Goal: Task Accomplishment & Management: Use online tool/utility

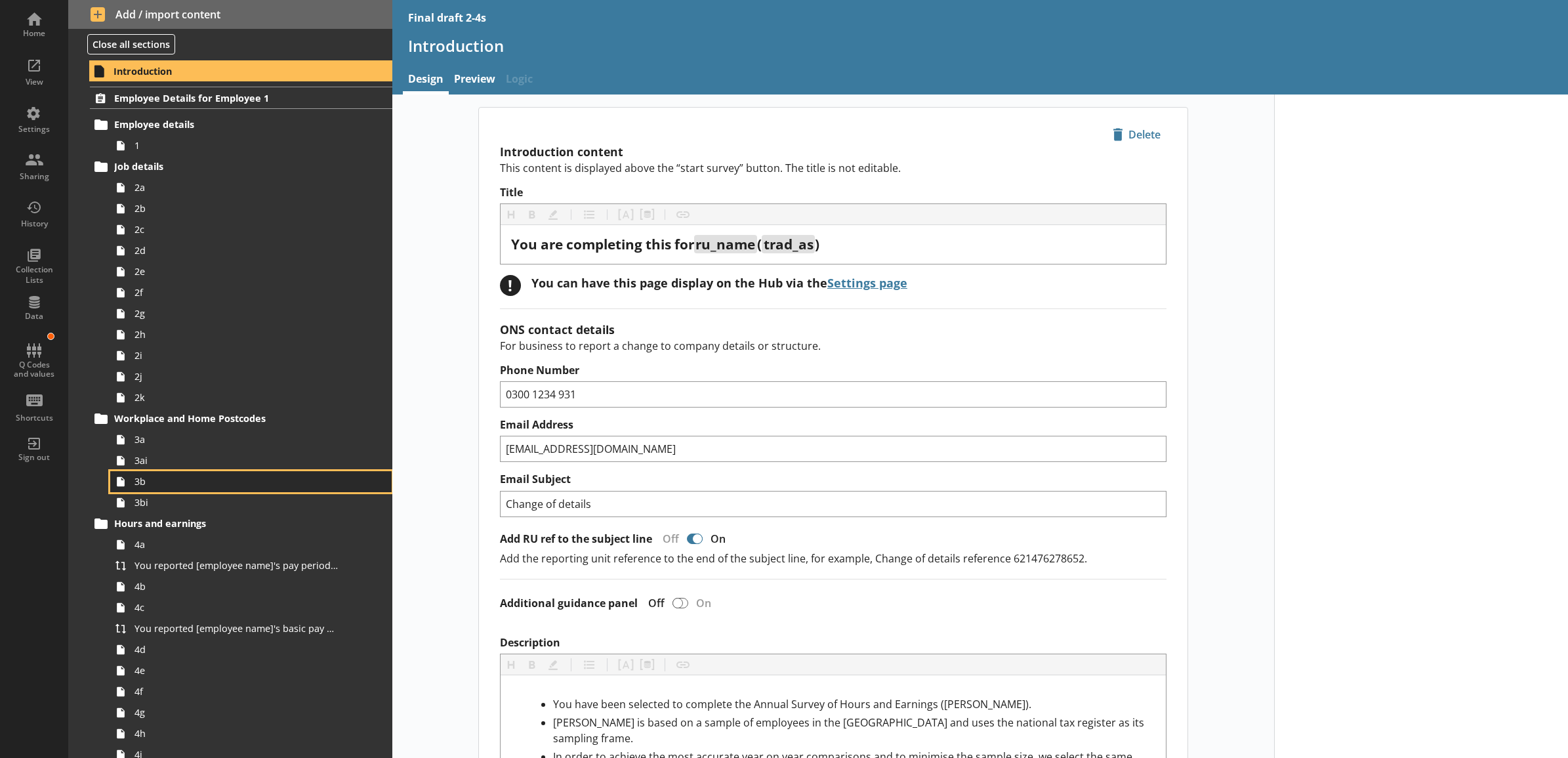
click at [212, 484] on span "3b" at bounding box center [236, 481] width 204 height 13
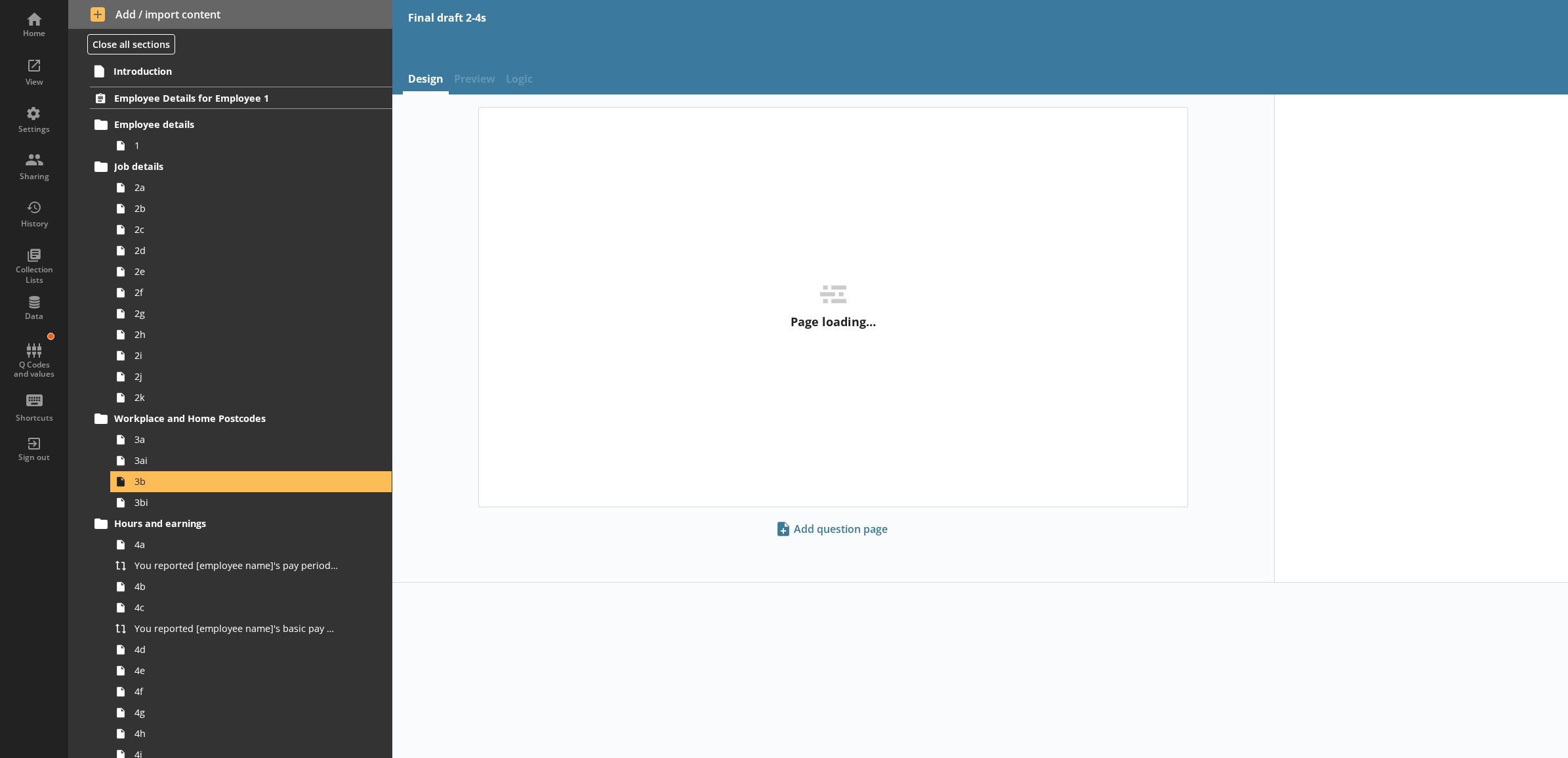
type textarea "x"
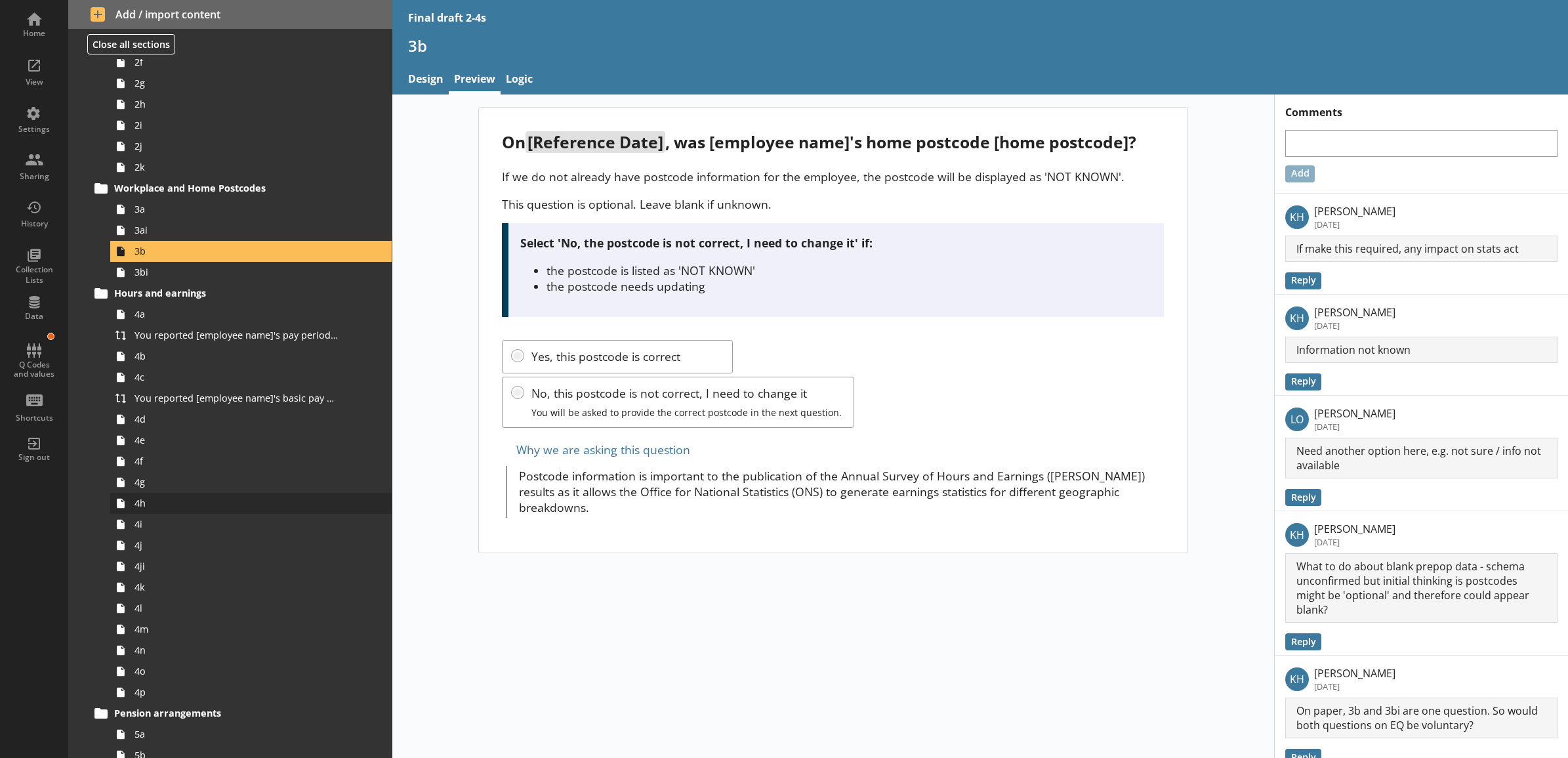
scroll to position [273, 0]
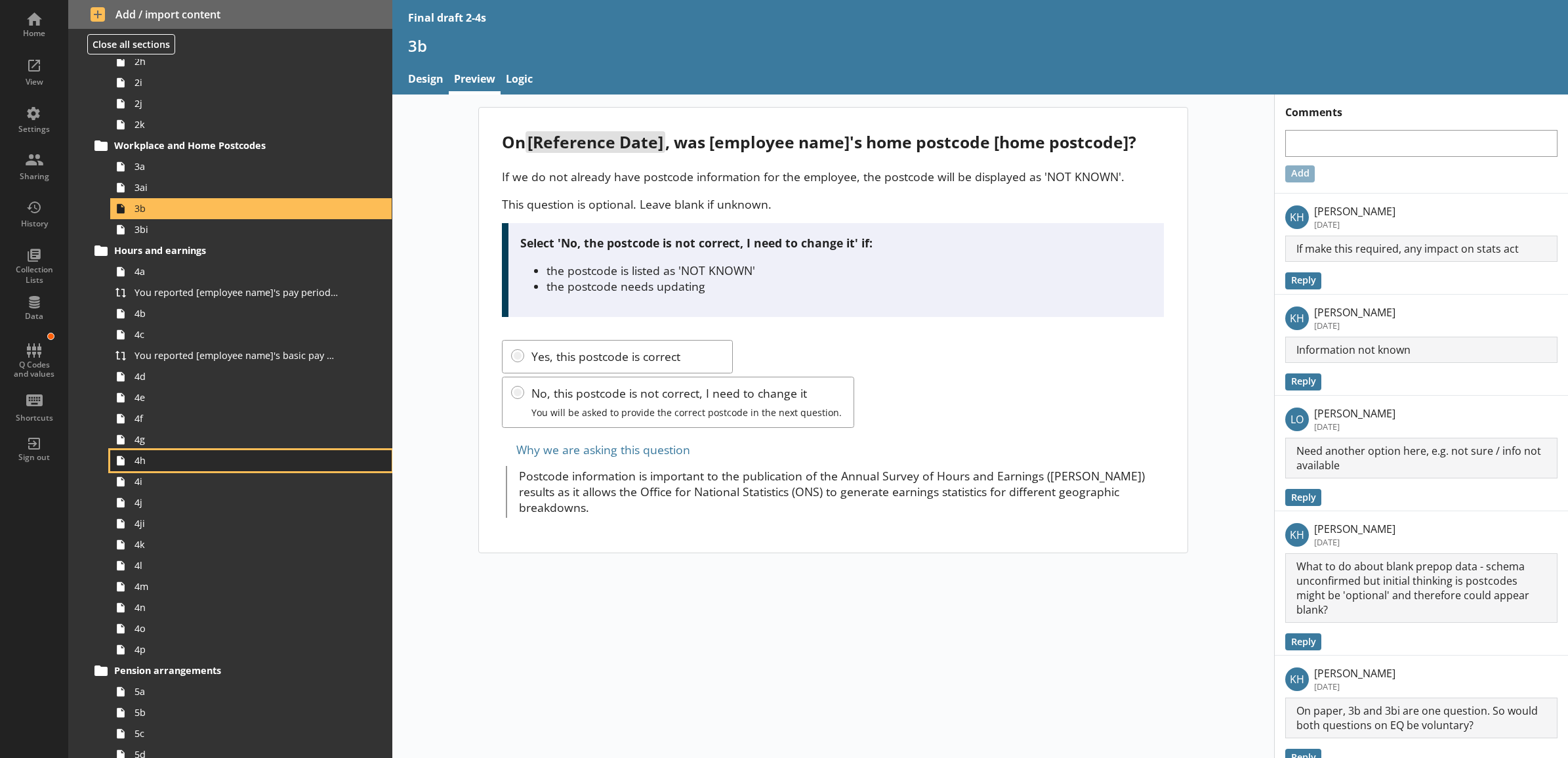
click at [194, 453] on link "4h" at bounding box center [251, 461] width 282 height 21
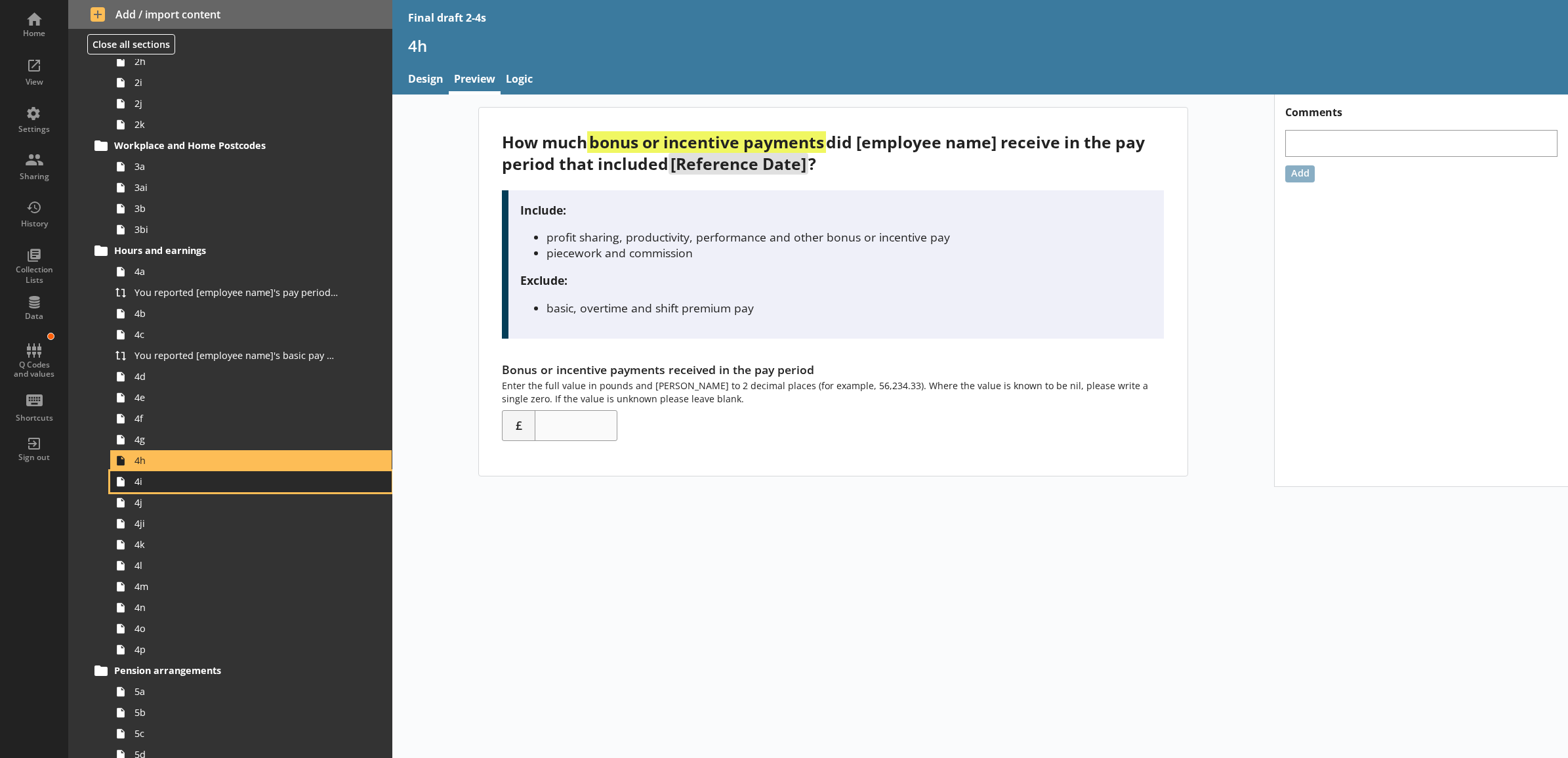
click at [187, 472] on link "4i" at bounding box center [251, 482] width 282 height 21
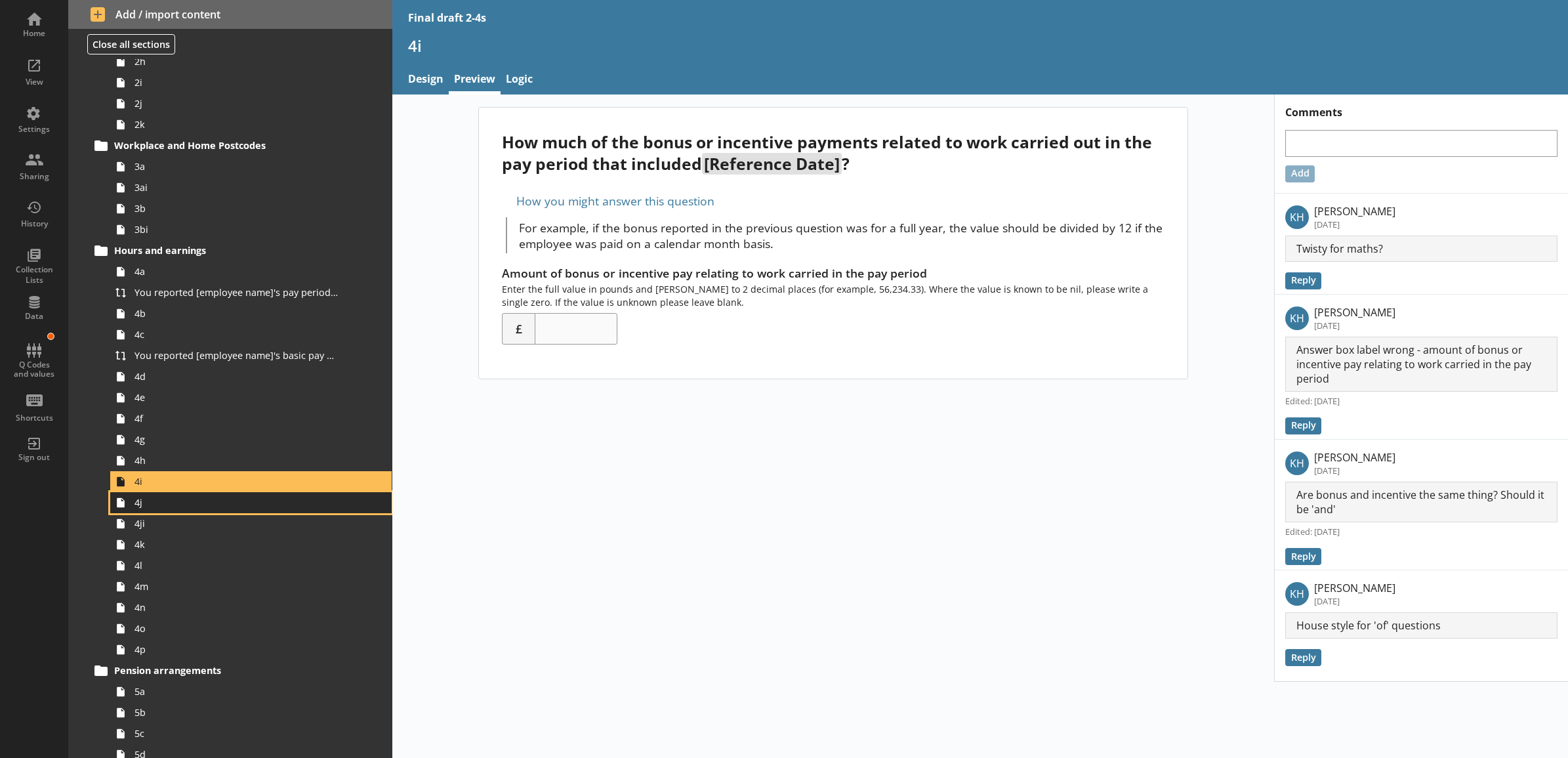
click at [184, 493] on link "4j" at bounding box center [251, 503] width 282 height 21
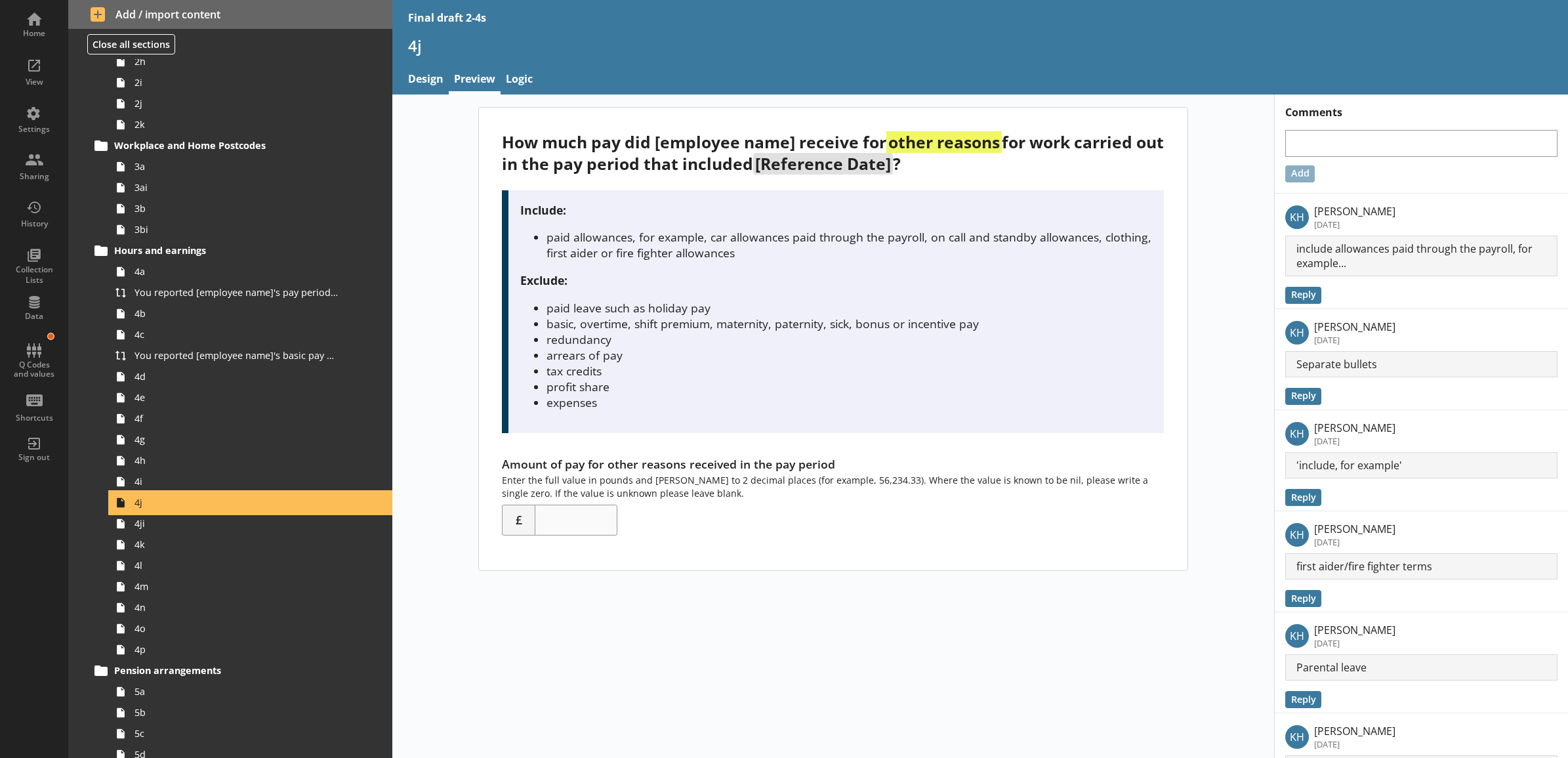
click at [184, 508] on span "4j" at bounding box center [236, 502] width 204 height 13
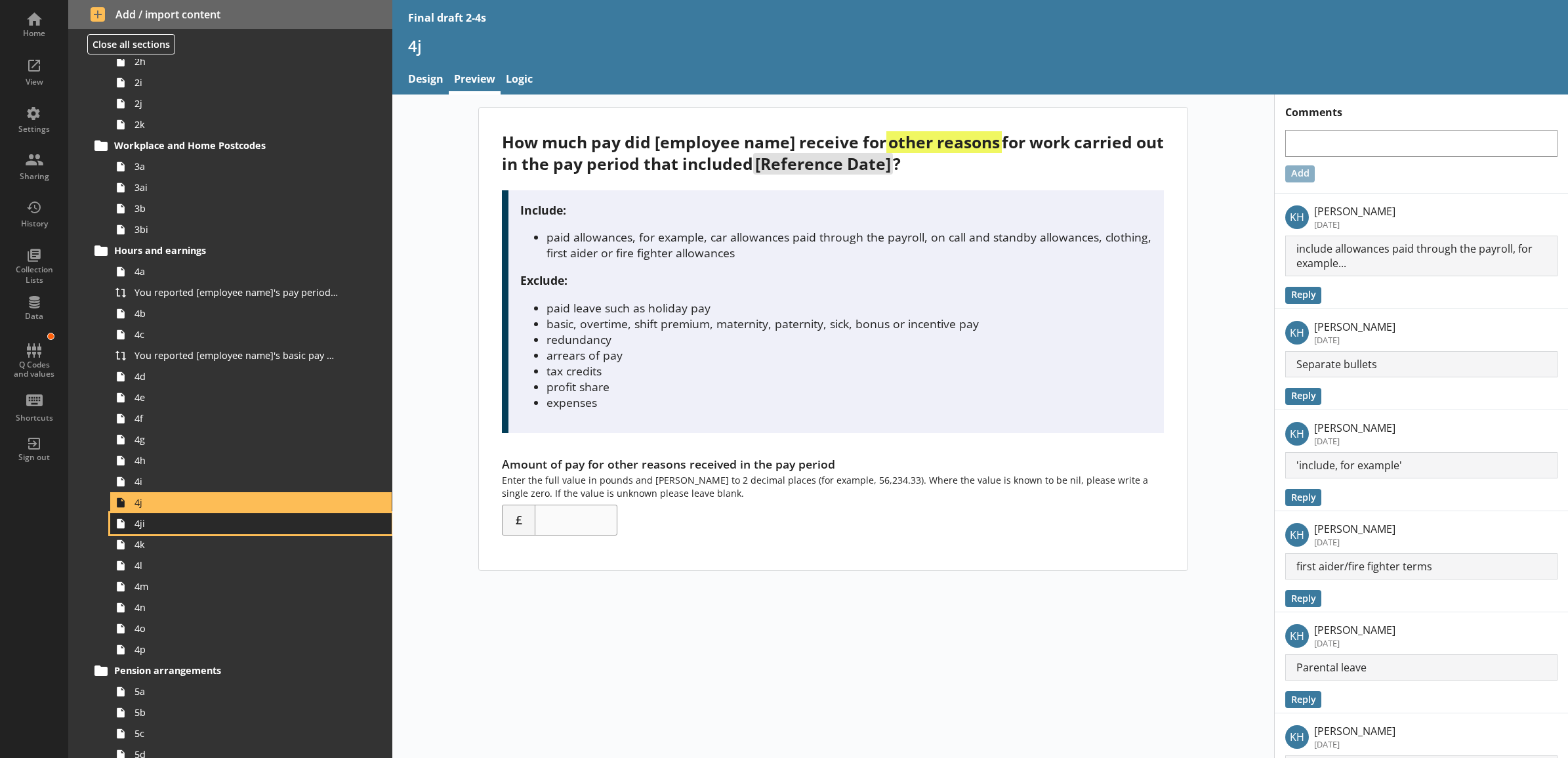
click at [179, 529] on span "4ji" at bounding box center [236, 523] width 204 height 13
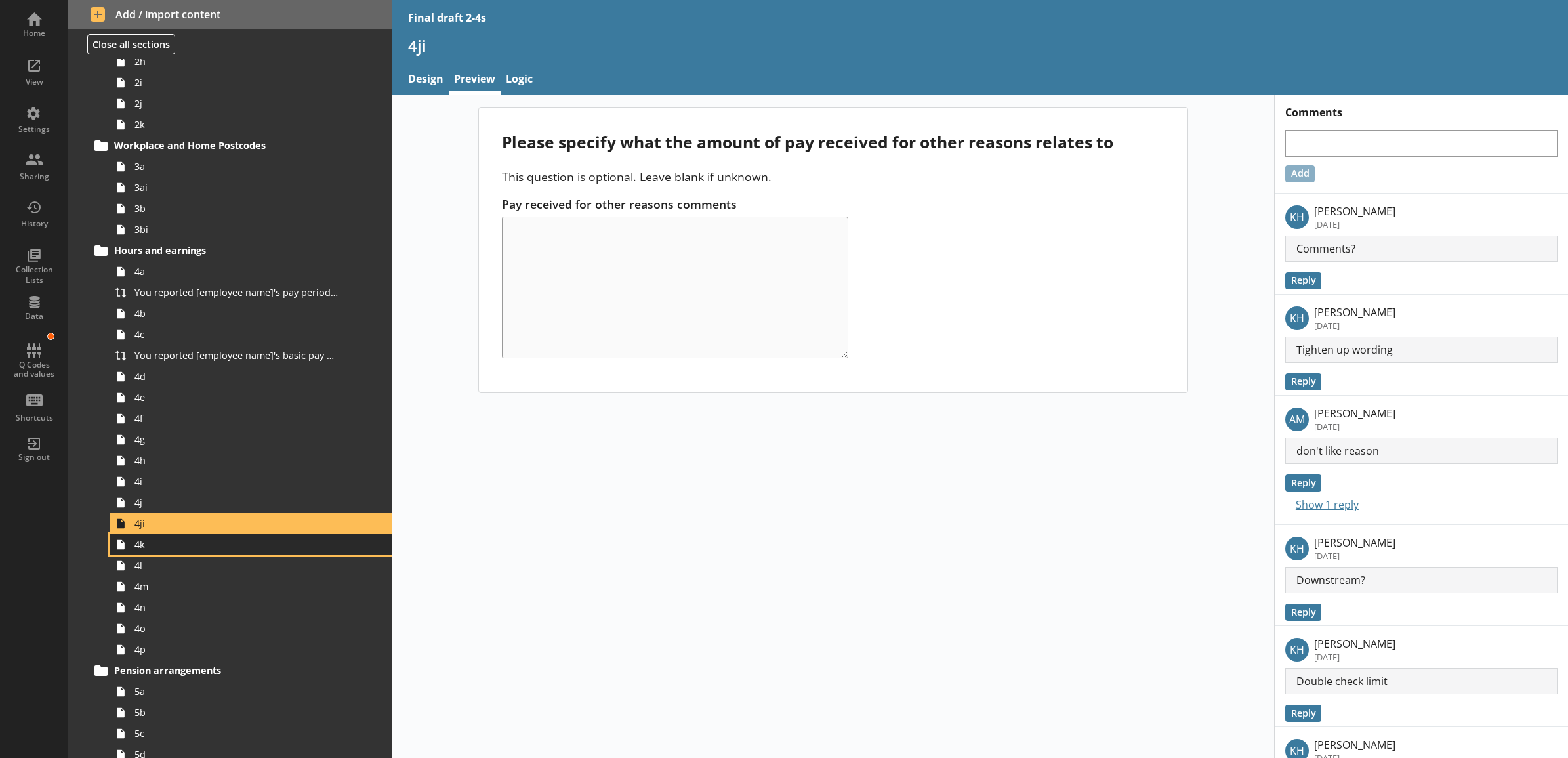
click at [178, 542] on span "4k" at bounding box center [236, 544] width 204 height 13
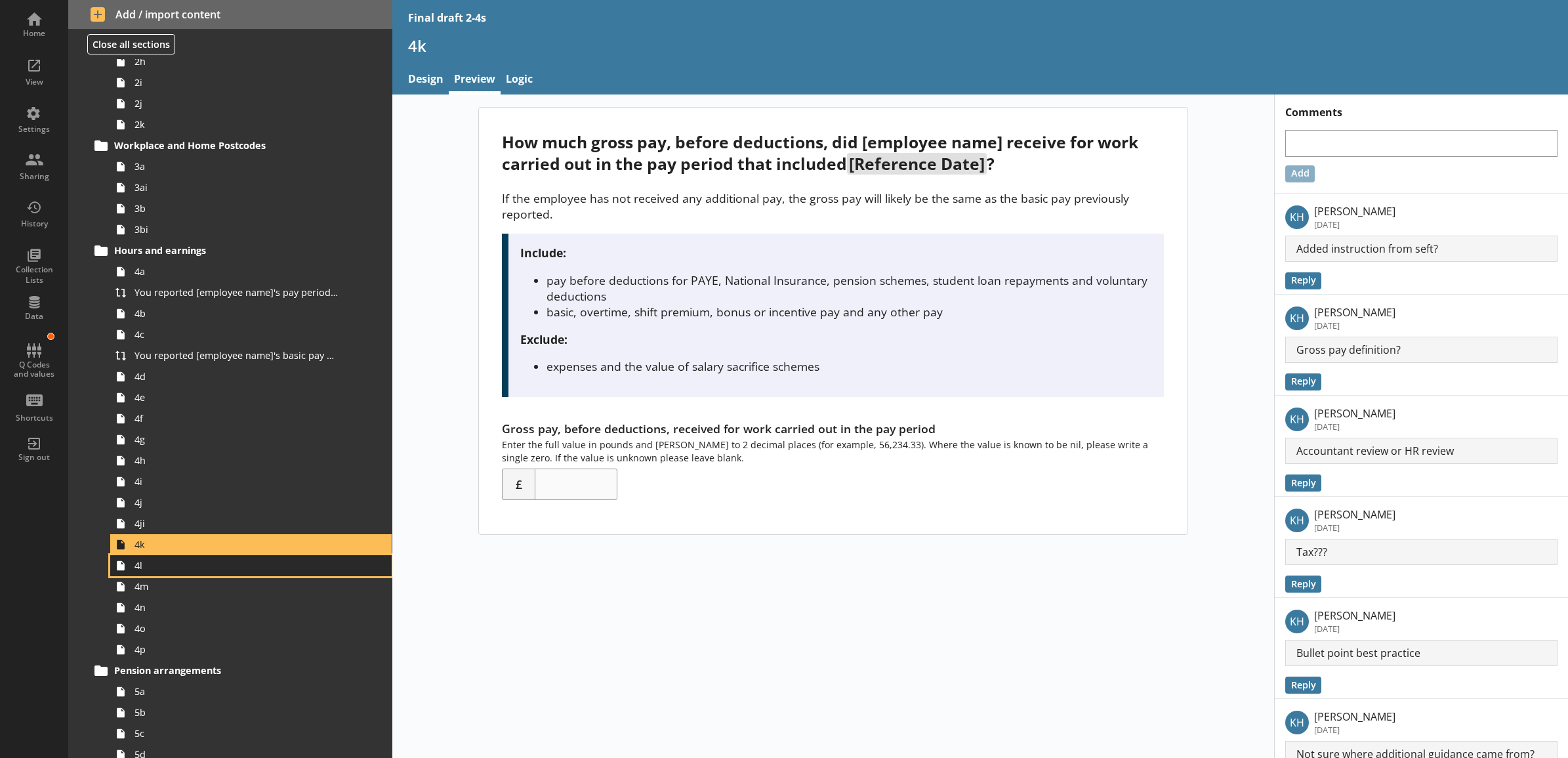
click at [166, 571] on span "4l" at bounding box center [236, 565] width 204 height 13
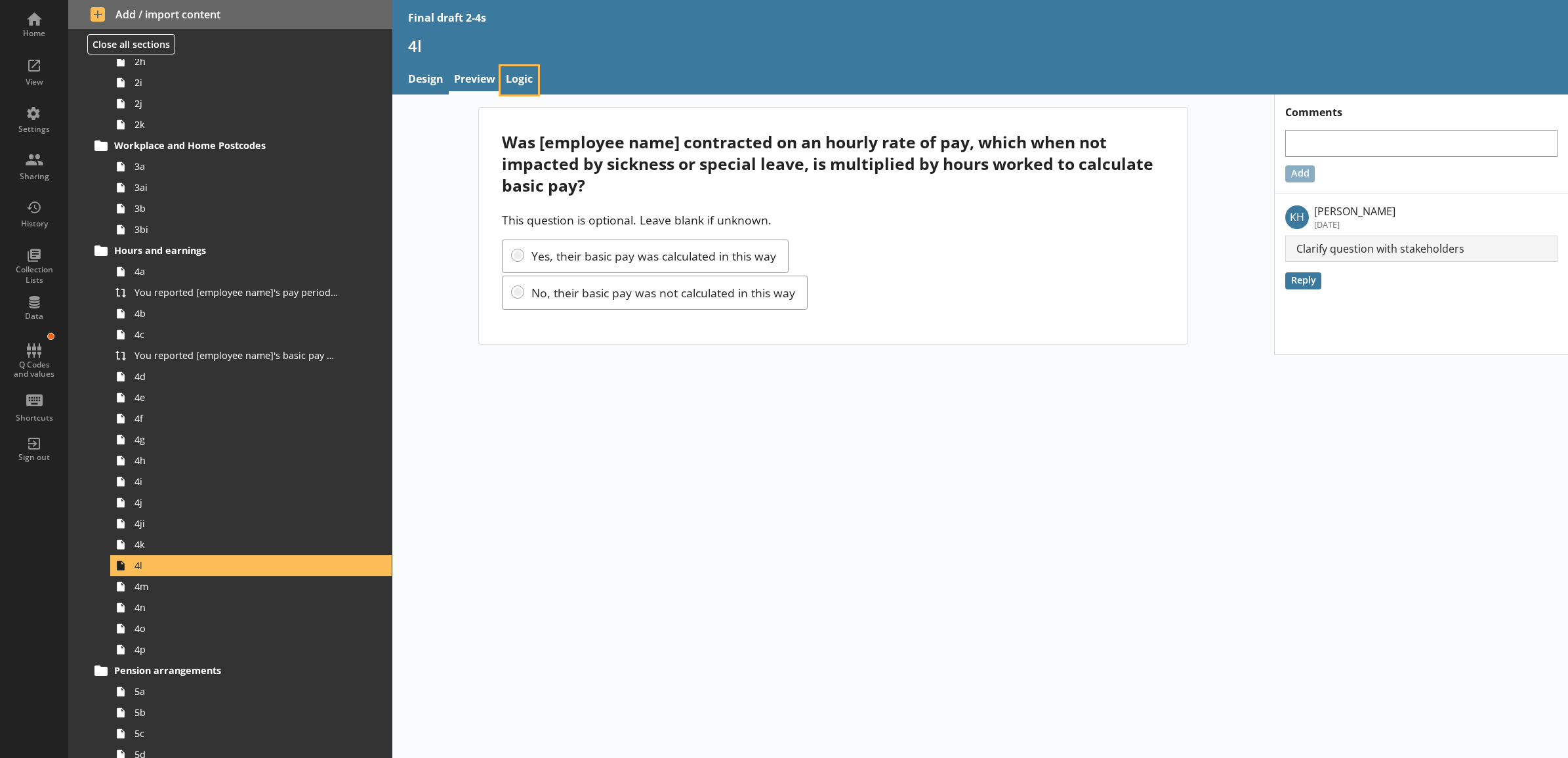
click at [517, 74] on link "Logic" at bounding box center [519, 80] width 37 height 28
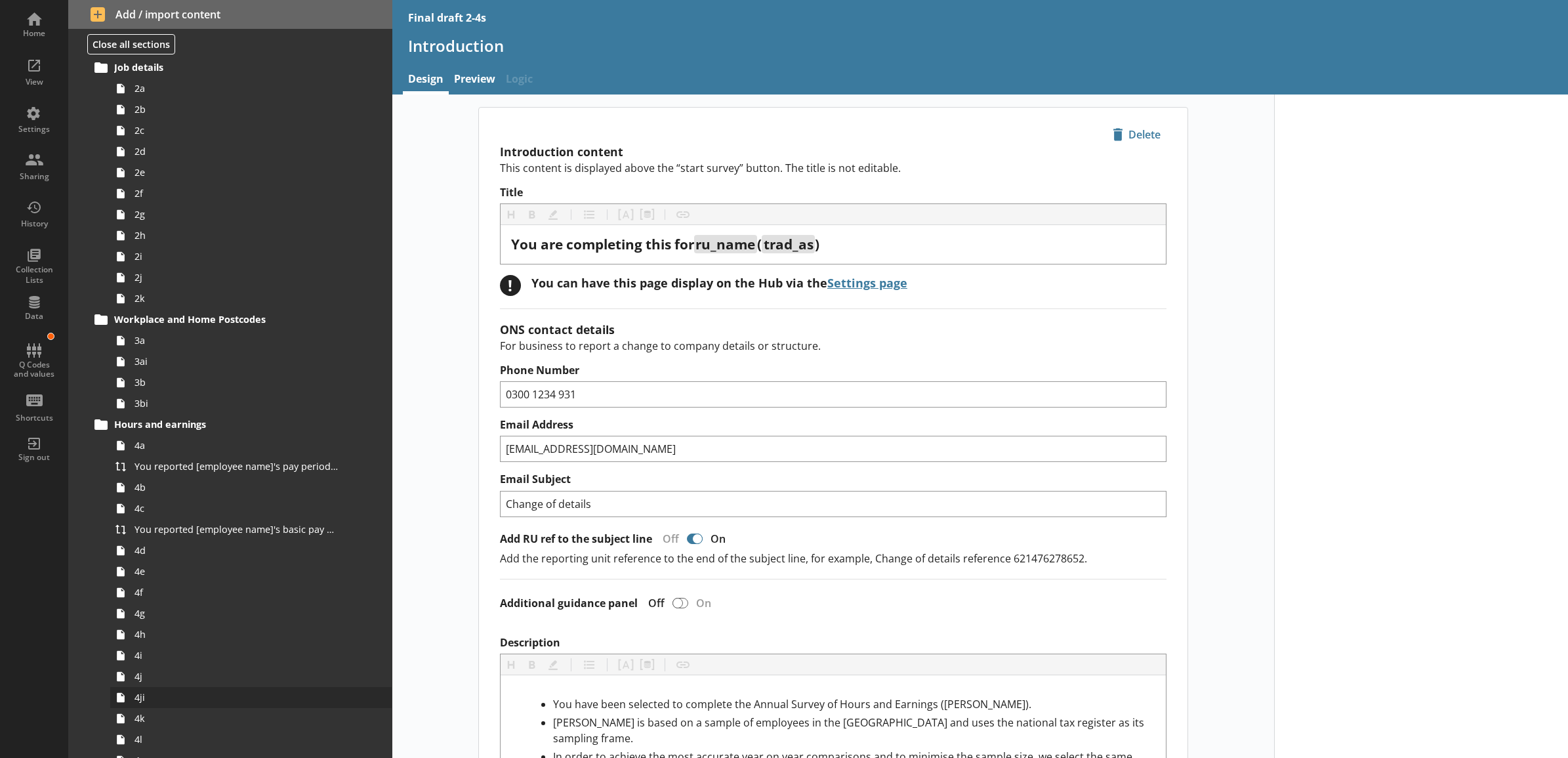
scroll to position [273, 0]
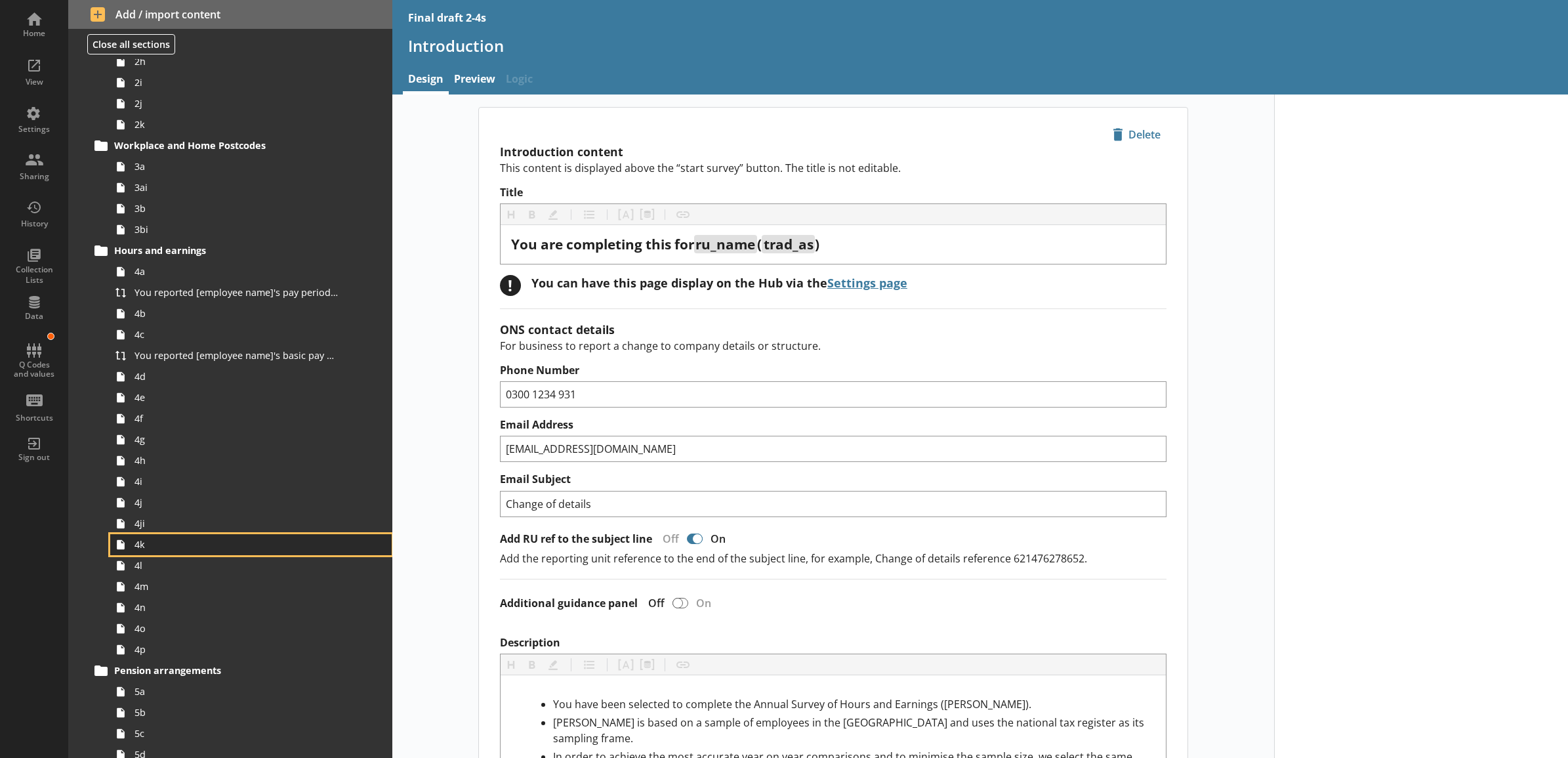
click at [185, 546] on span "4k" at bounding box center [236, 544] width 204 height 13
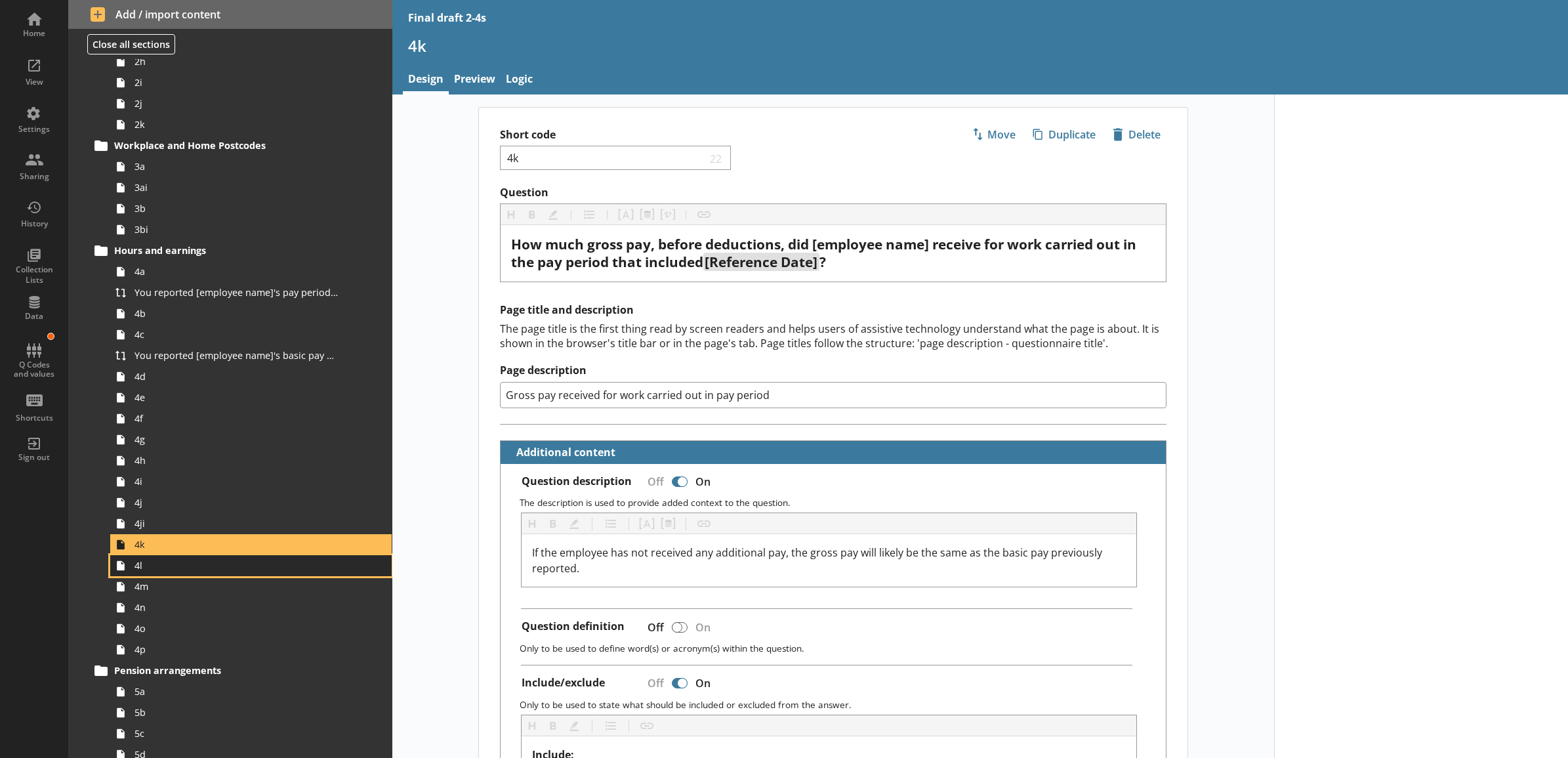
click at [271, 559] on link "4l" at bounding box center [251, 566] width 282 height 21
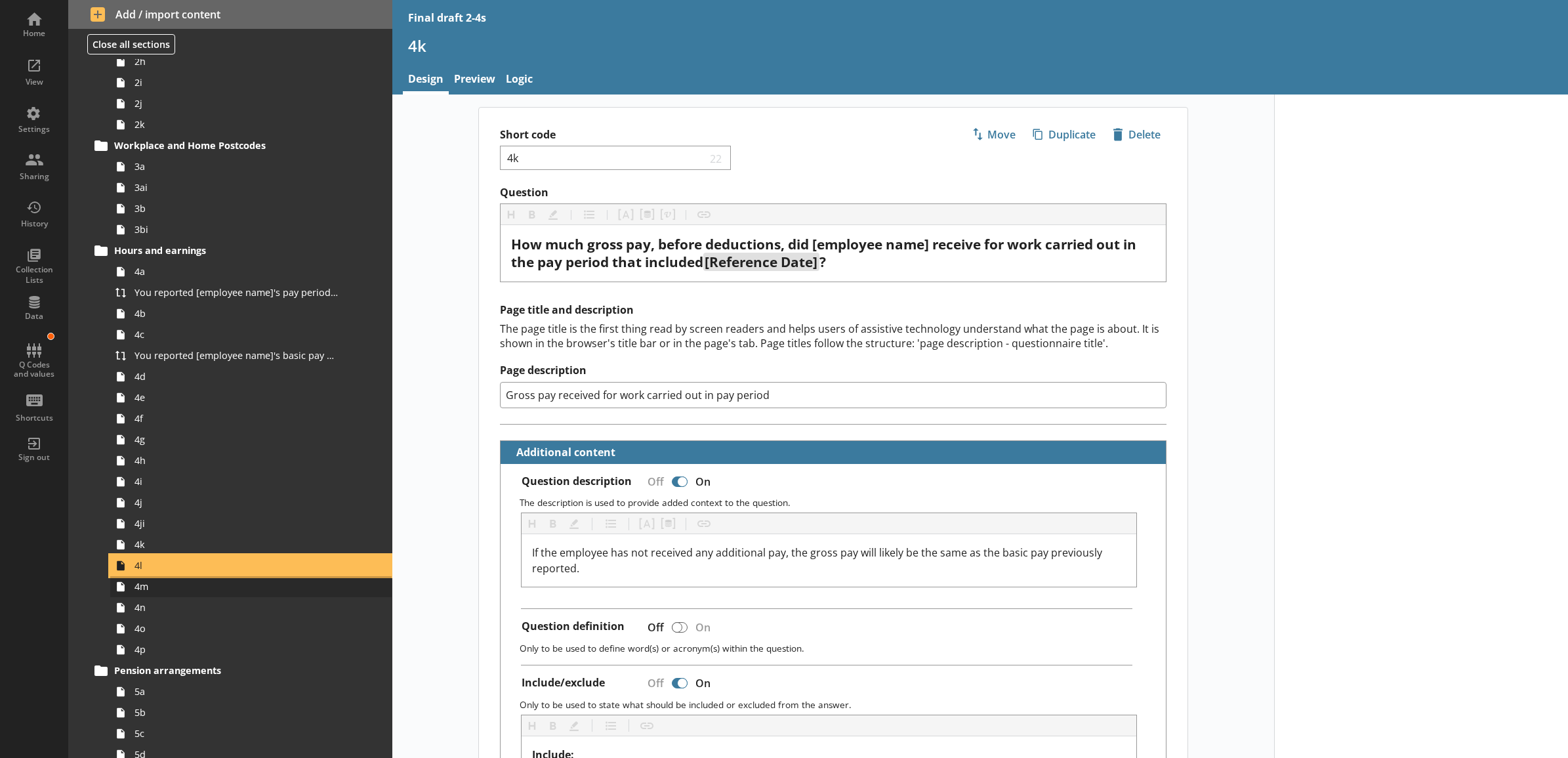
type textarea "x"
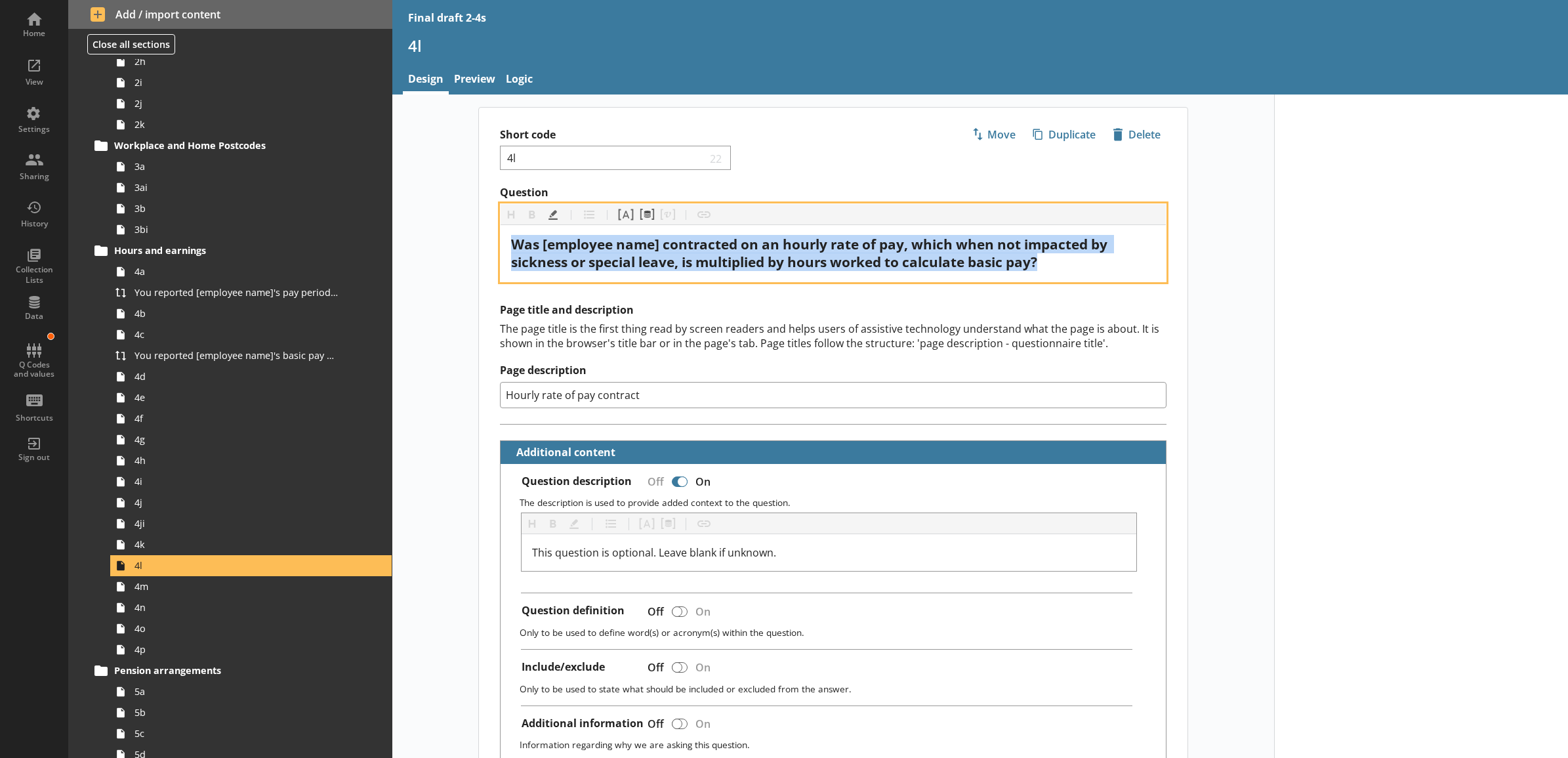
drag, startPoint x: 1061, startPoint y: 262, endPoint x: 502, endPoint y: 243, distance: 559.3
click at [502, 243] on div "Was [employee name] contracted on an hourly rate of pay, which when not impacte…" at bounding box center [833, 254] width 665 height 56
copy span "Was [employee name] contracted on an hourly rate of pay, which when not impacte…"
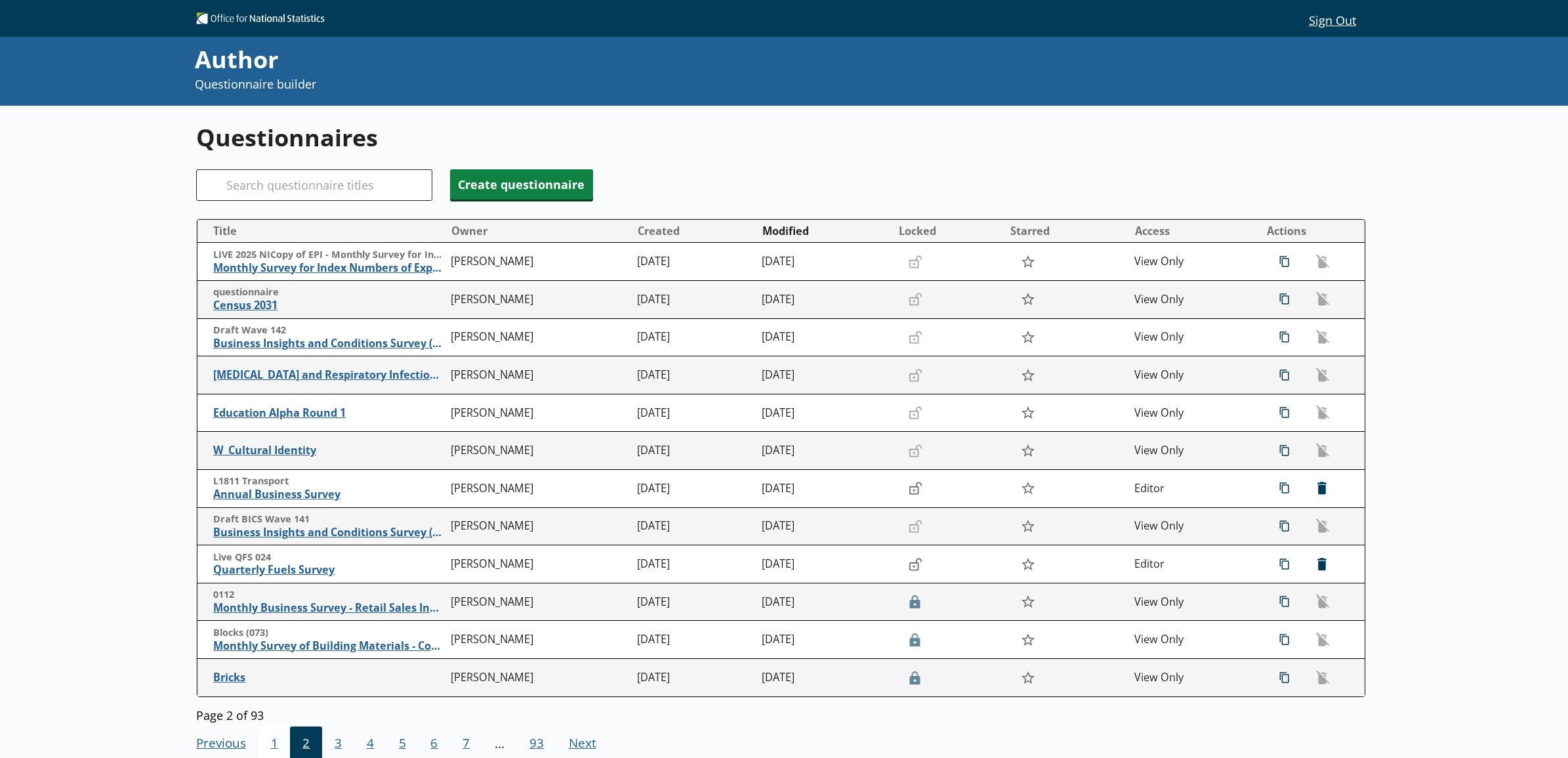
click at [280, 745] on span "1" at bounding box center [274, 744] width 32 height 35
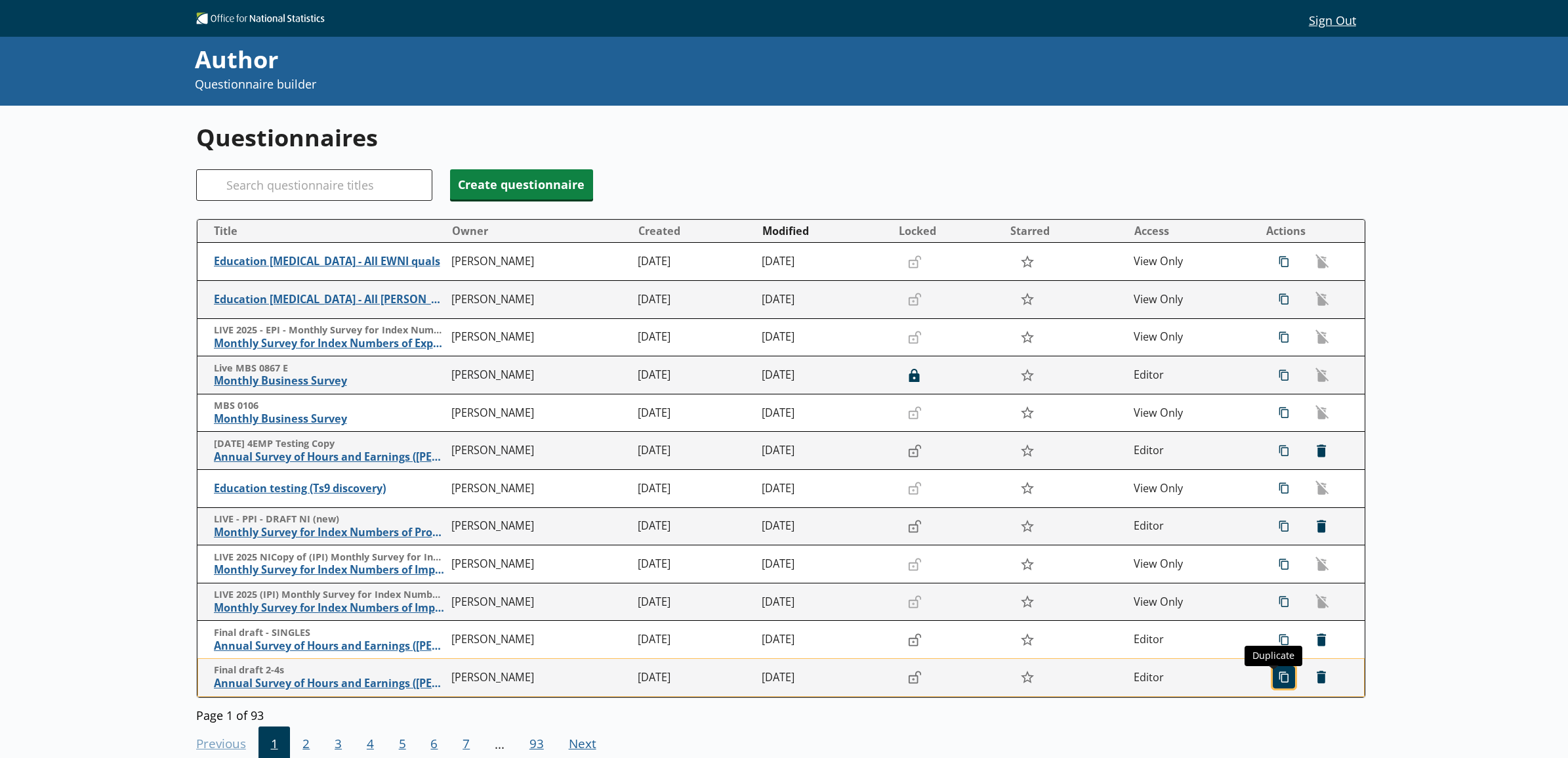
click at [1282, 679] on span "icon-copy Duplicate" at bounding box center [1284, 677] width 21 height 21
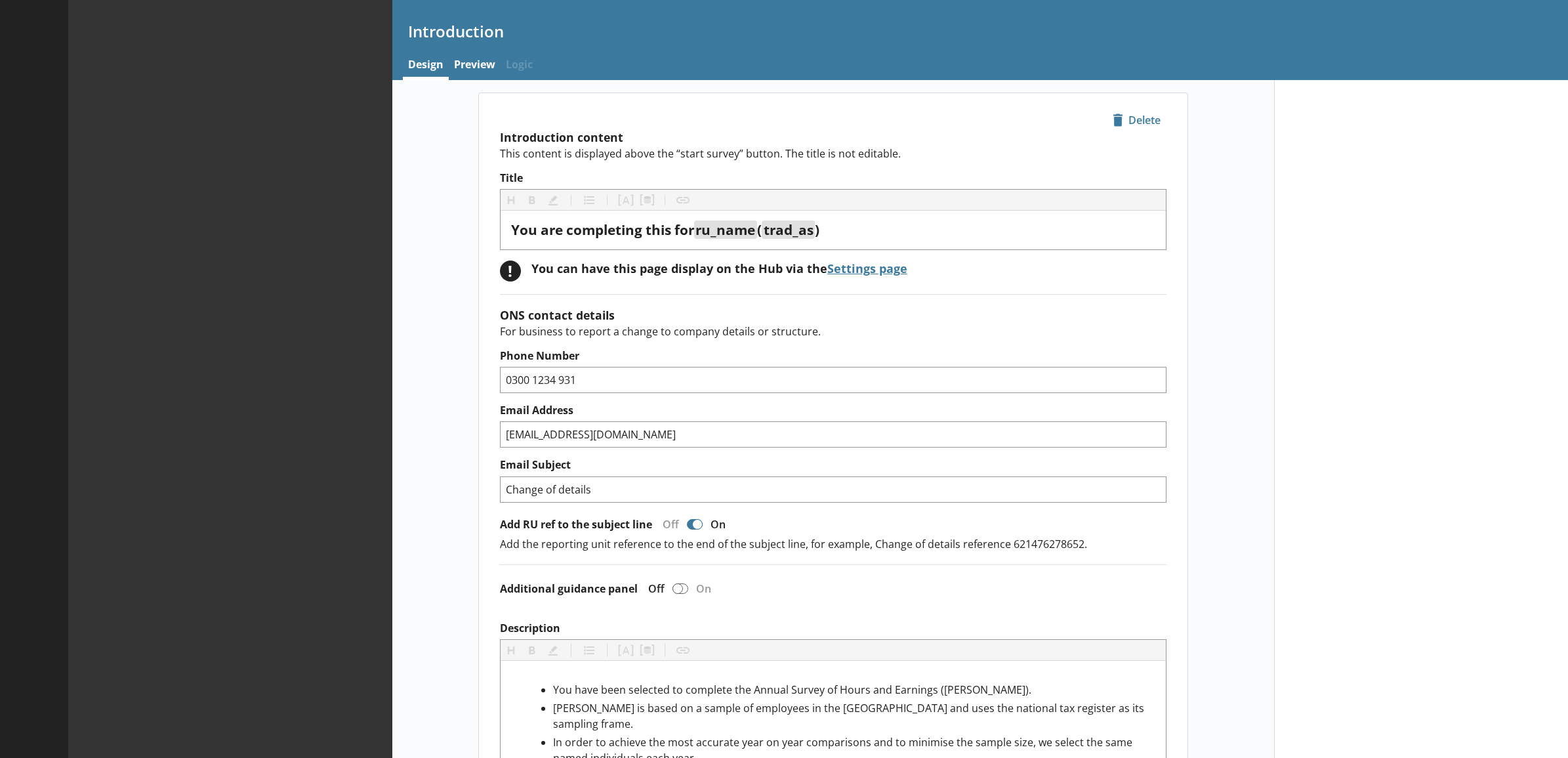
type textarea "x"
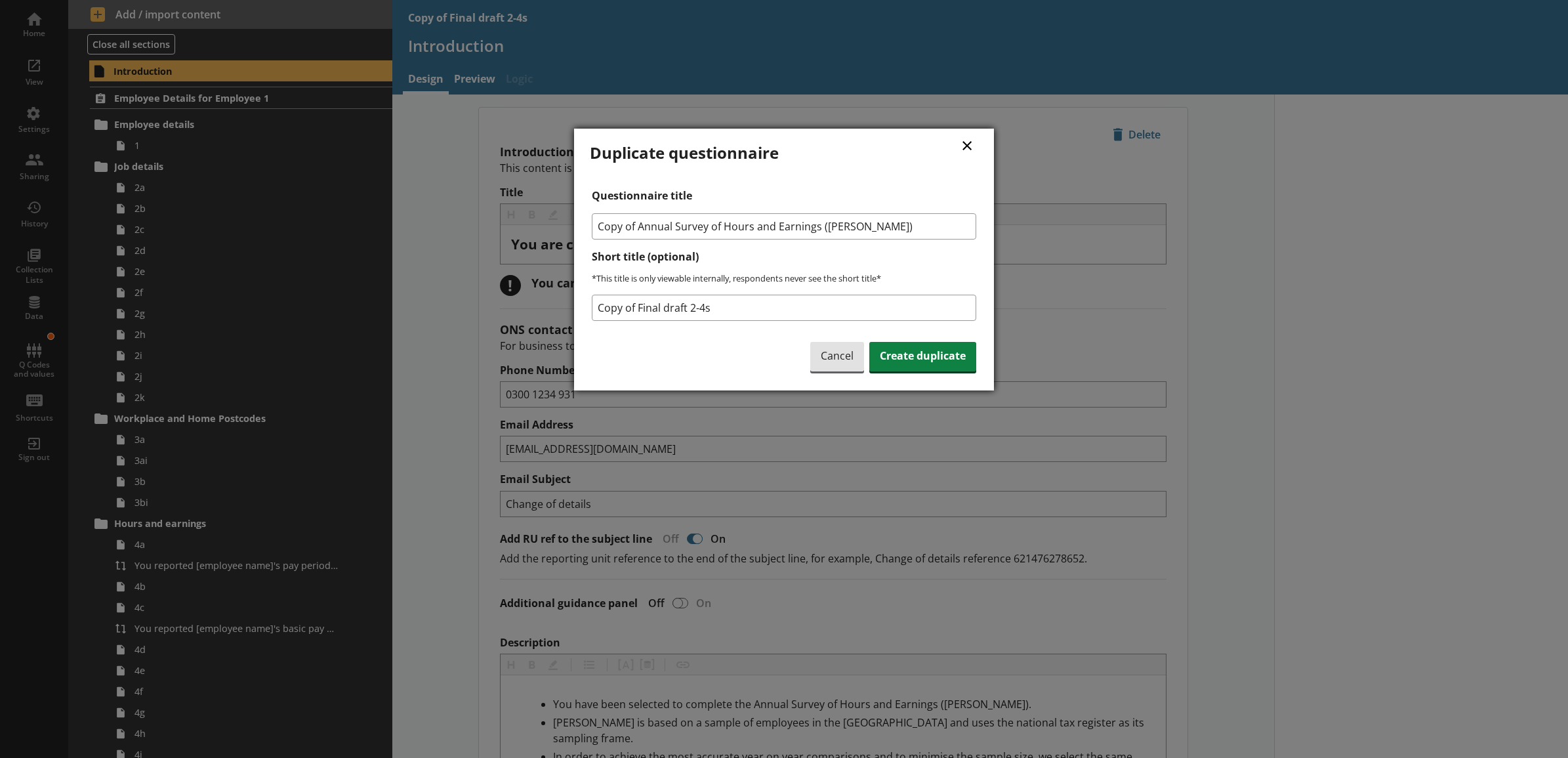
drag, startPoint x: 638, startPoint y: 225, endPoint x: 575, endPoint y: 227, distance: 63.0
click at [575, 227] on div "× Duplicate questionnaire Questionnaire title Copy of Annual Survey of Hours an…" at bounding box center [784, 258] width 420 height 261
type input "Annual Survey of Hours and Earnings ([PERSON_NAME])"
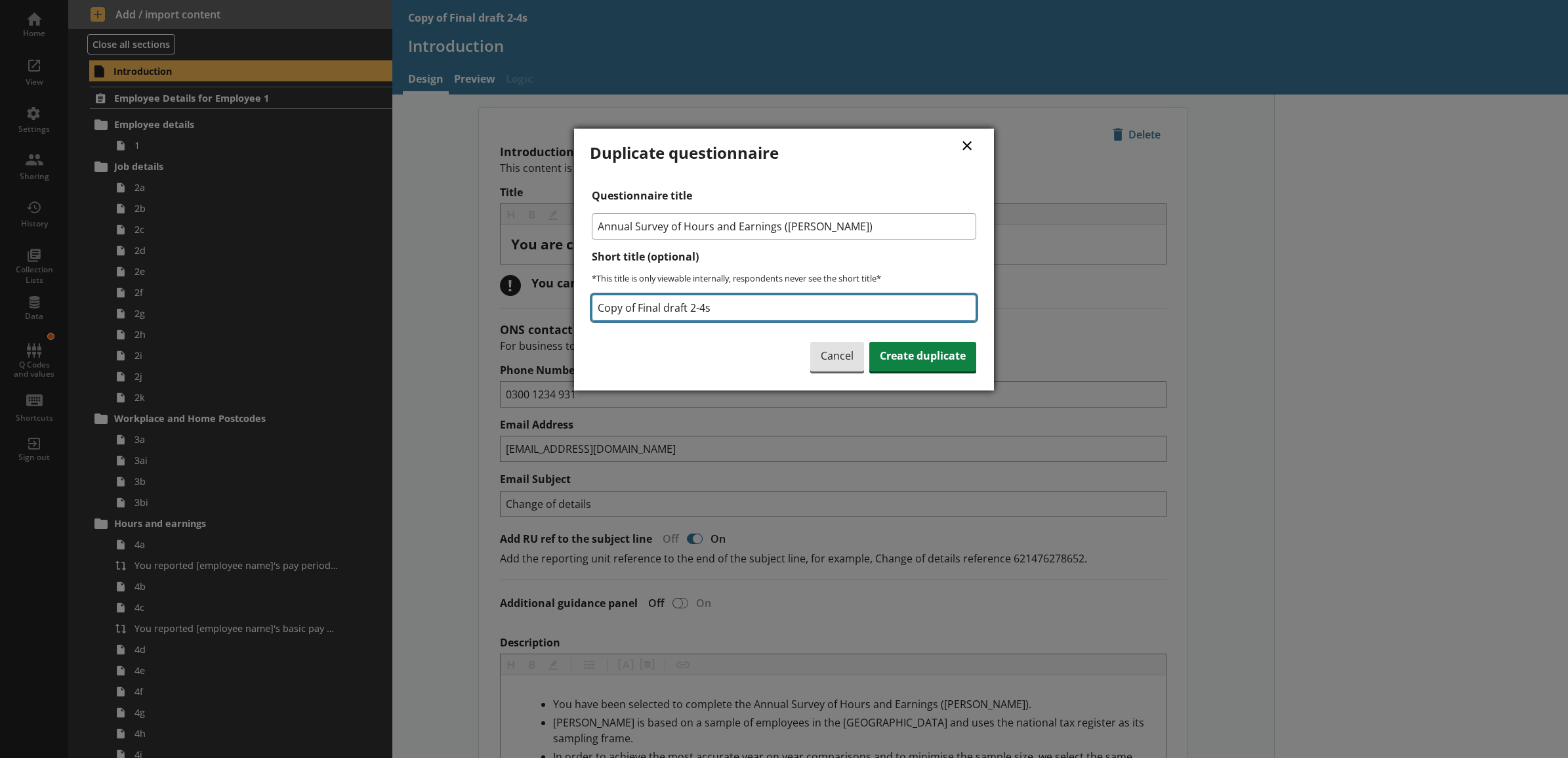
drag, startPoint x: 743, startPoint y: 312, endPoint x: 581, endPoint y: 313, distance: 162.0
click at [581, 313] on div "× Duplicate questionnaire Questionnaire title Annual Survey of Hours and Earnin…" at bounding box center [784, 258] width 420 height 261
click at [748, 309] on input "Copy of Final draft 2-4s" at bounding box center [784, 307] width 385 height 26
drag, startPoint x: 732, startPoint y: 309, endPoint x: 599, endPoint y: 321, distance: 133.5
click at [599, 321] on input "Copy of Final draft 2-4s" at bounding box center [784, 307] width 385 height 26
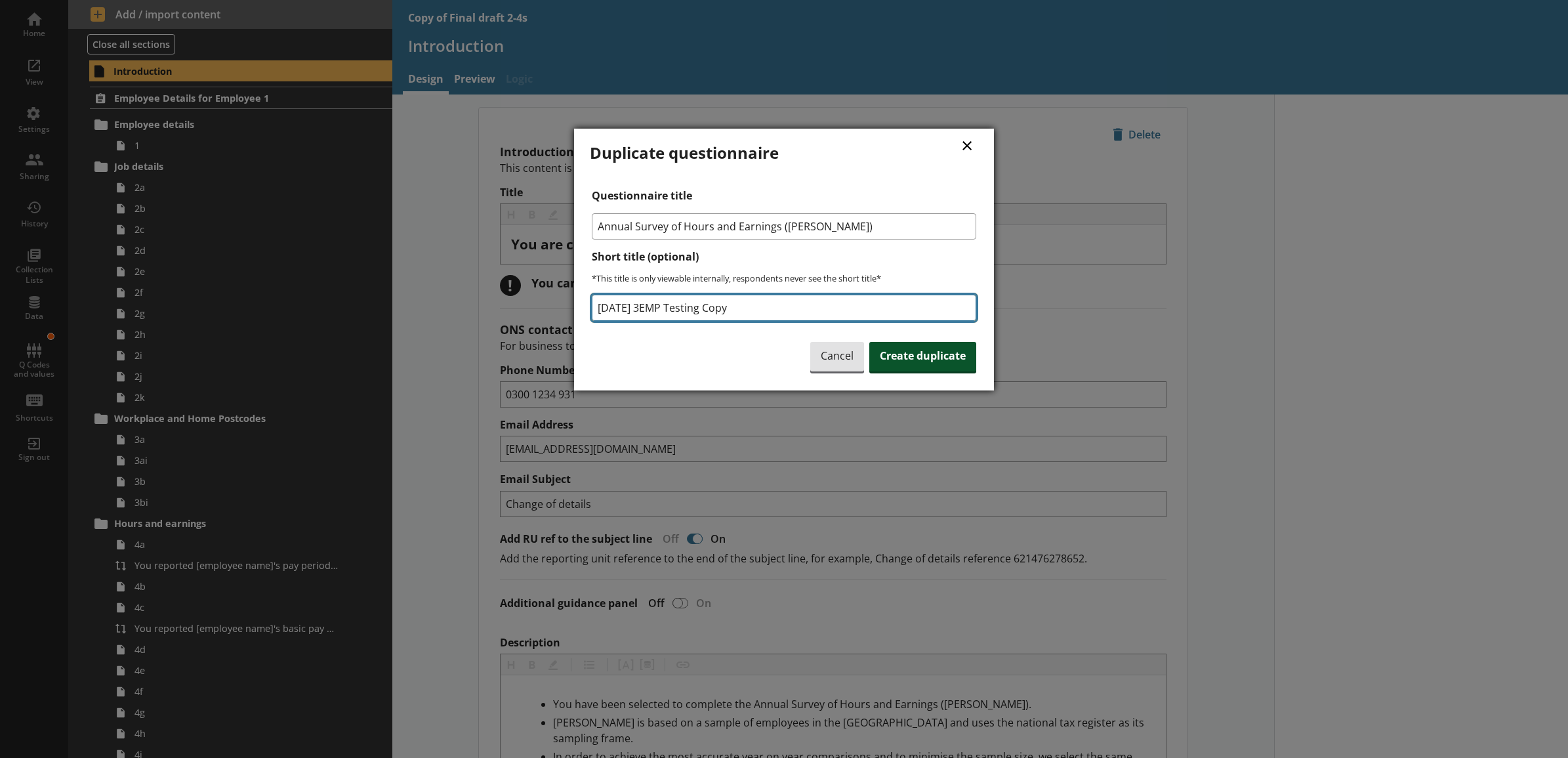
type input "[DATE] 3EMP Testing Copy"
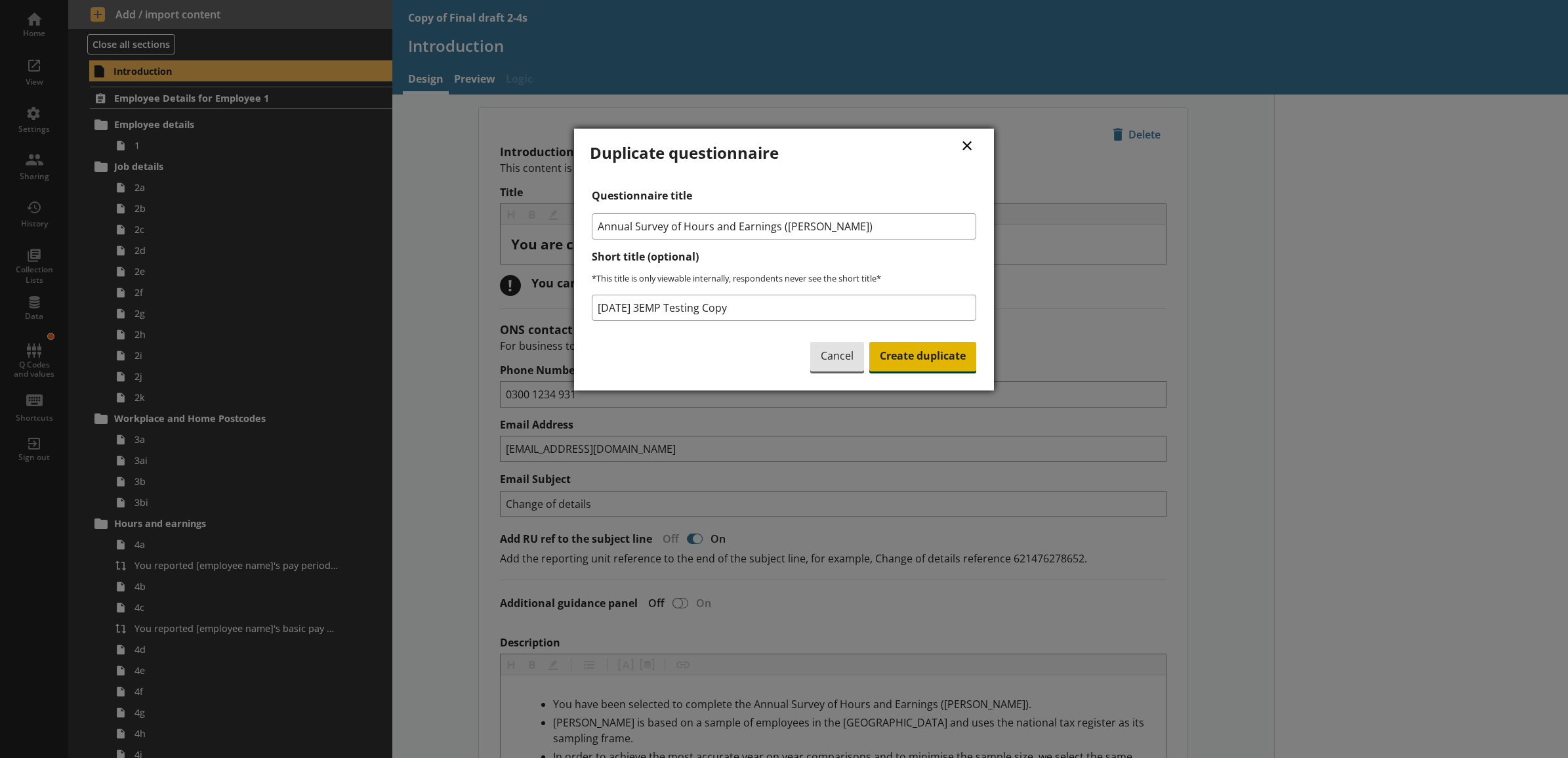
click at [927, 362] on span "Create duplicate" at bounding box center [923, 357] width 107 height 30
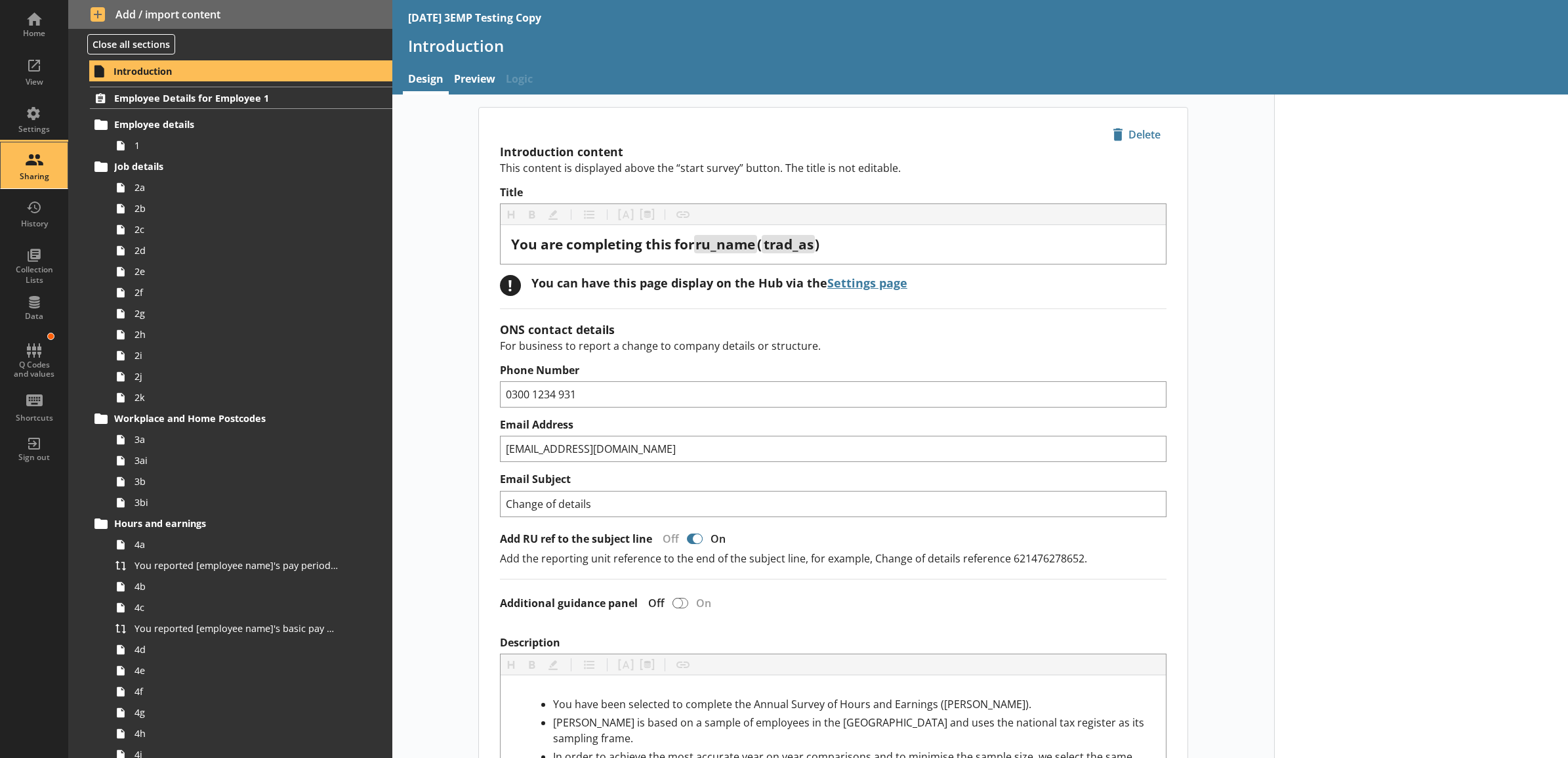
click at [37, 181] on div "Sharing" at bounding box center [33, 176] width 46 height 11
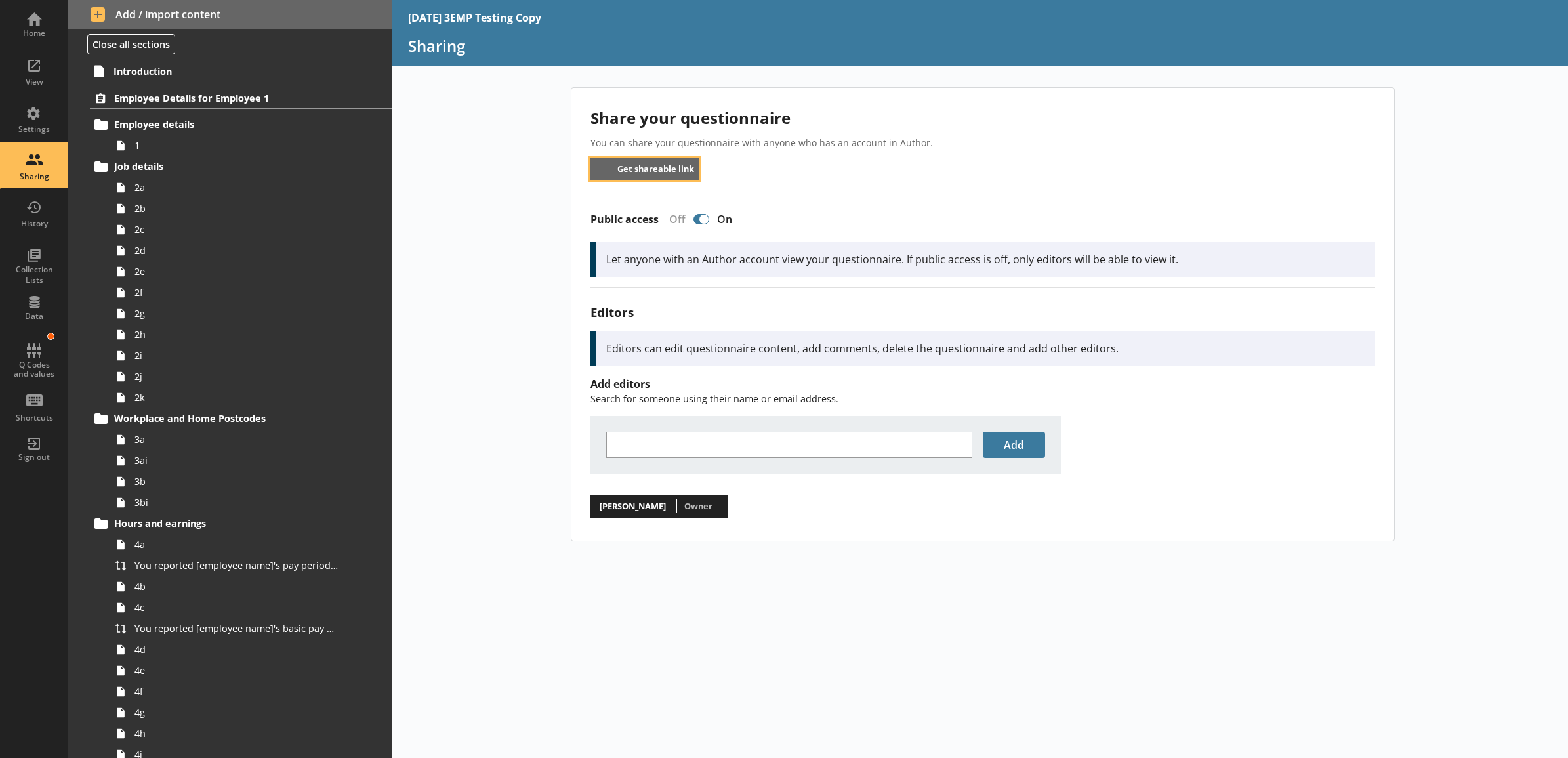
click at [658, 173] on button "Get shareable link" at bounding box center [645, 169] width 110 height 21
click at [42, 17] on div "Home" at bounding box center [33, 23] width 46 height 46
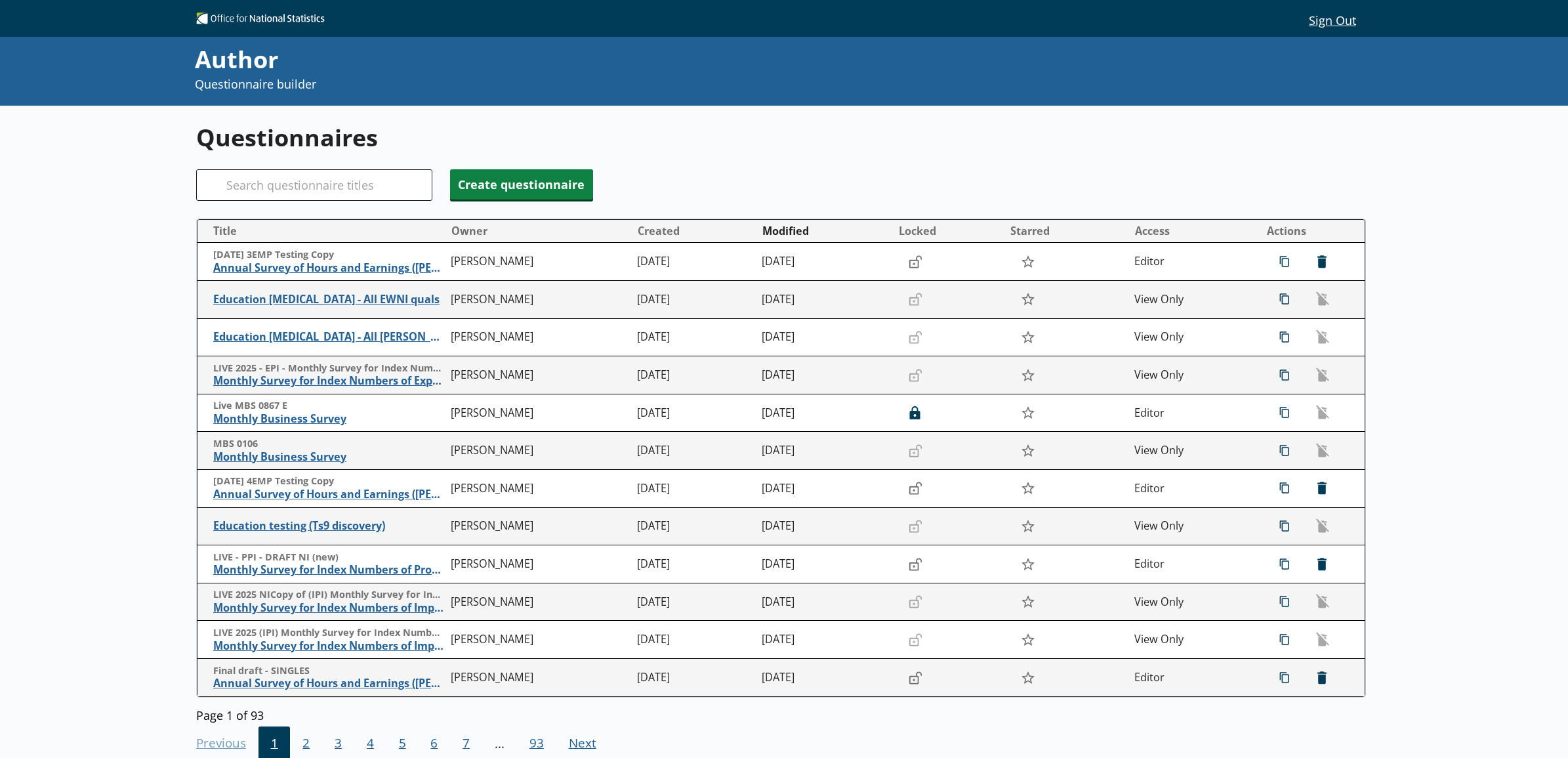
click at [80, 441] on div "Questionnaires Search Create questionnaire Title Owner Created Modified Locked …" at bounding box center [784, 485] width 1568 height 758
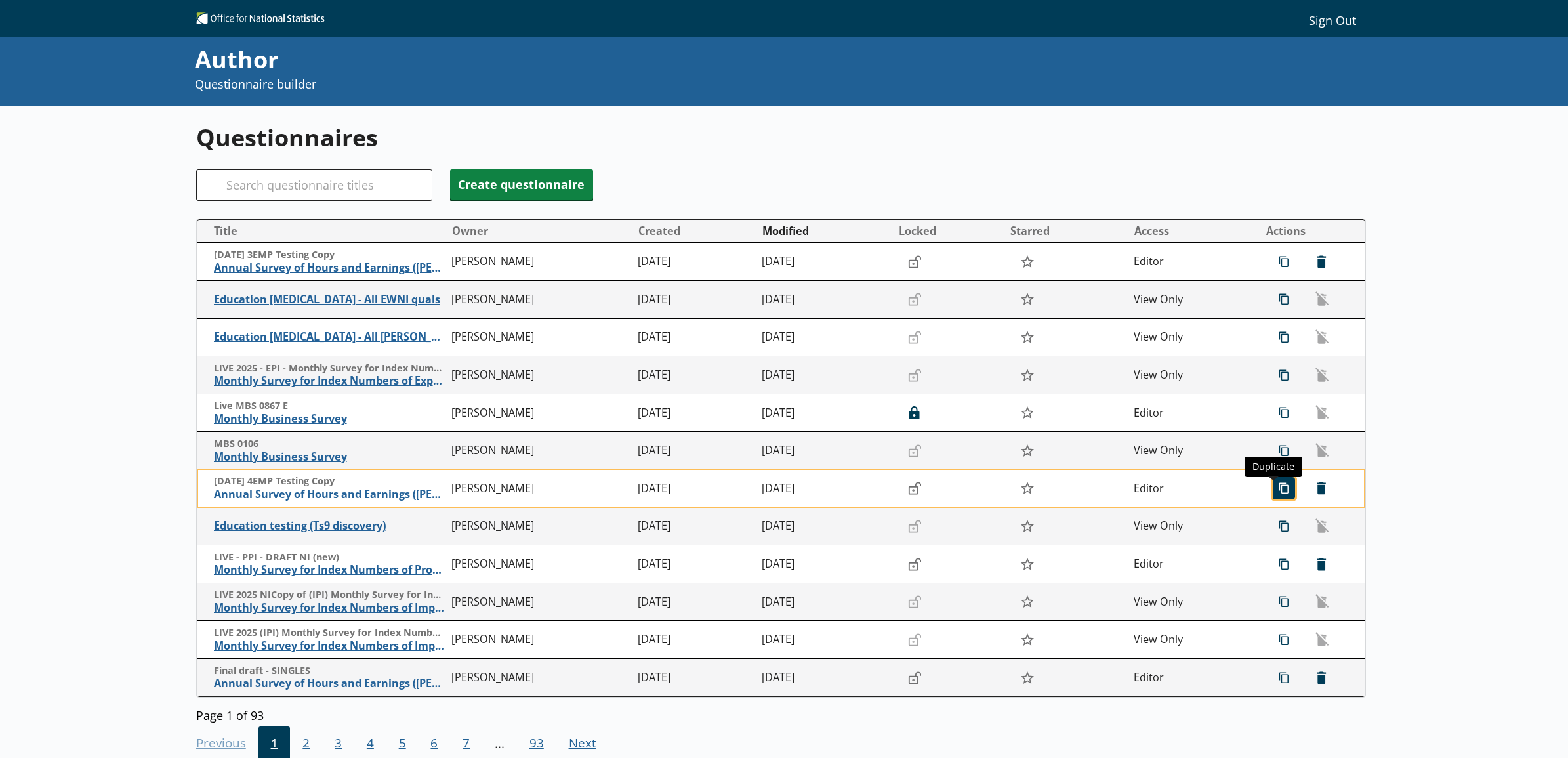
click at [1274, 486] on span "icon-copy Duplicate" at bounding box center [1284, 489] width 21 height 21
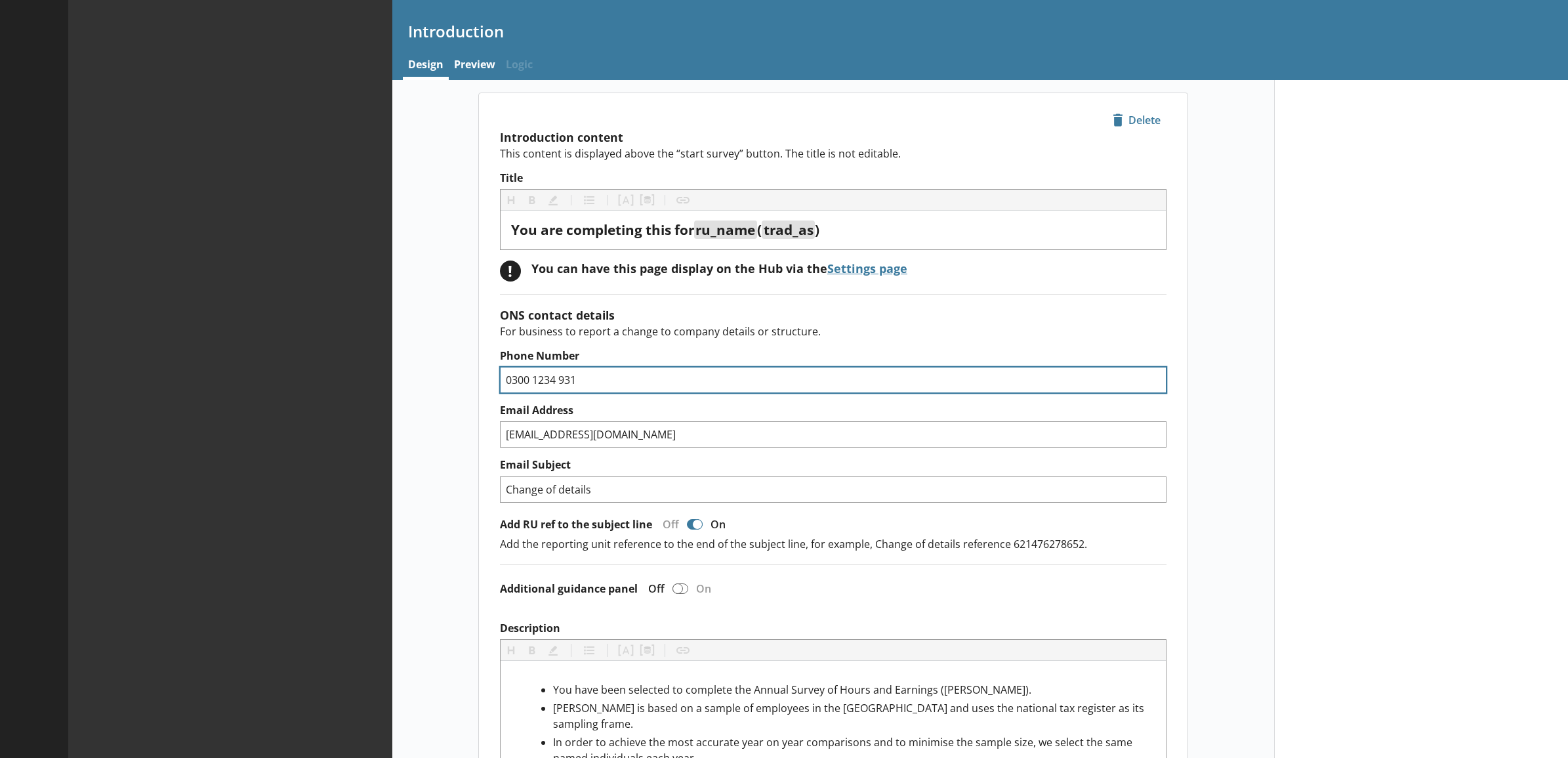
type textarea "x"
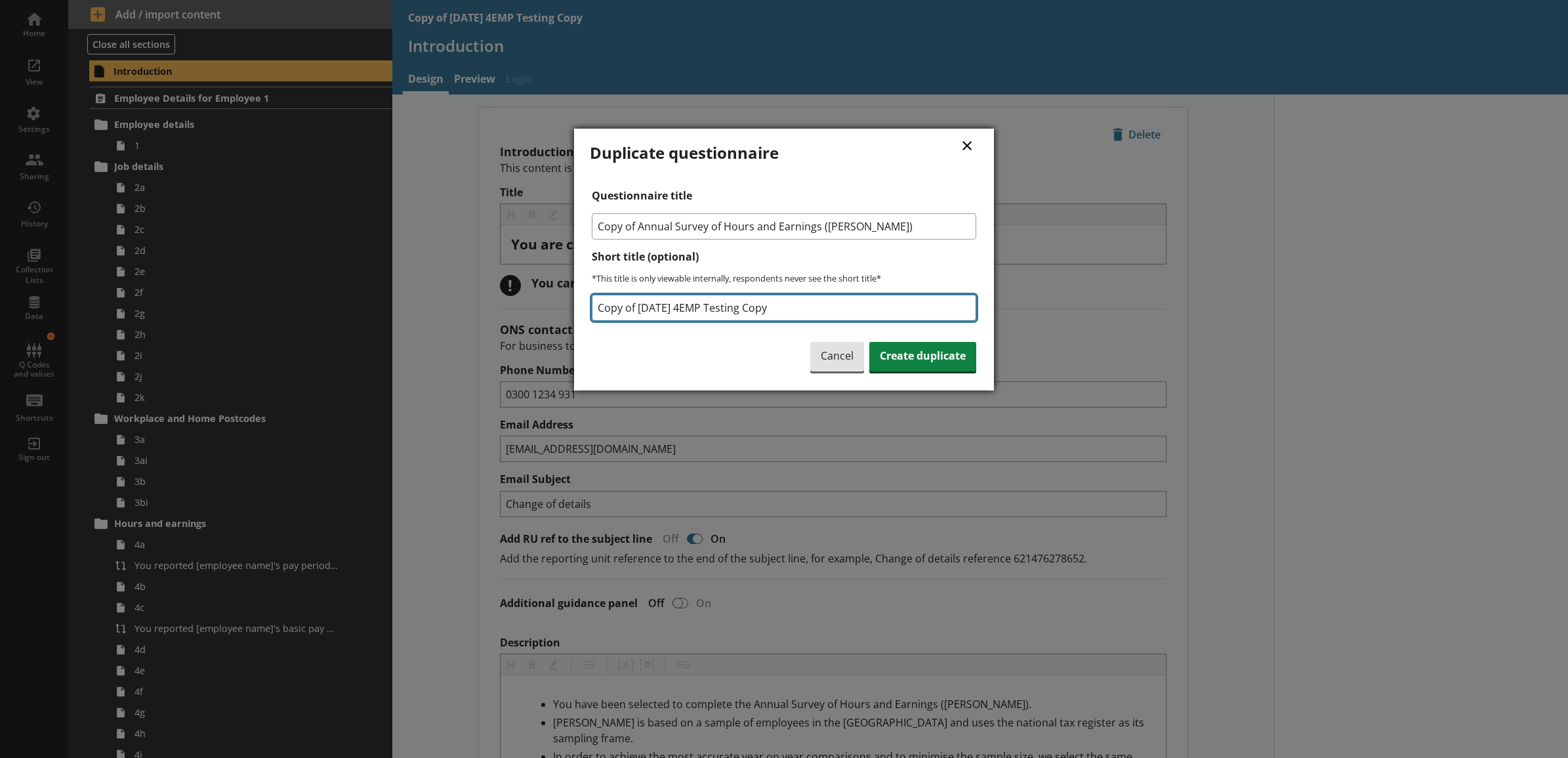
drag, startPoint x: 640, startPoint y: 306, endPoint x: 593, endPoint y: 319, distance: 48.8
click at [593, 319] on input "Copy of [DATE] 4EMP Testing Copy" at bounding box center [784, 307] width 385 height 26
type input "[DATE] 4EMP Testing Copy"
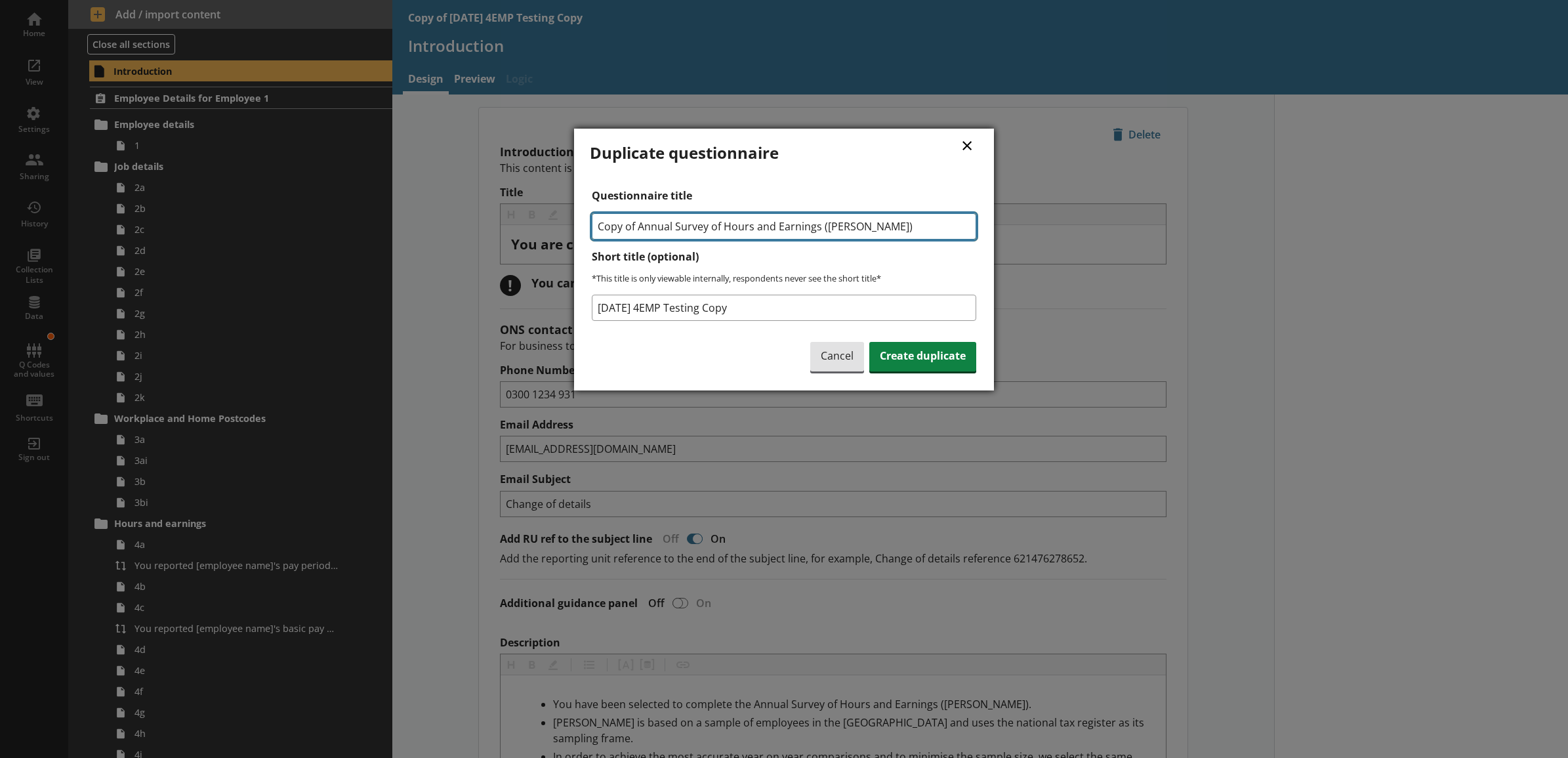
drag, startPoint x: 640, startPoint y: 227, endPoint x: 586, endPoint y: 227, distance: 54.0
click at [586, 227] on div "× Duplicate questionnaire Questionnaire title Copy of Annual Survey of Hours an…" at bounding box center [784, 258] width 420 height 261
type input "Annual Survey of Hours and Earnings ([PERSON_NAME])"
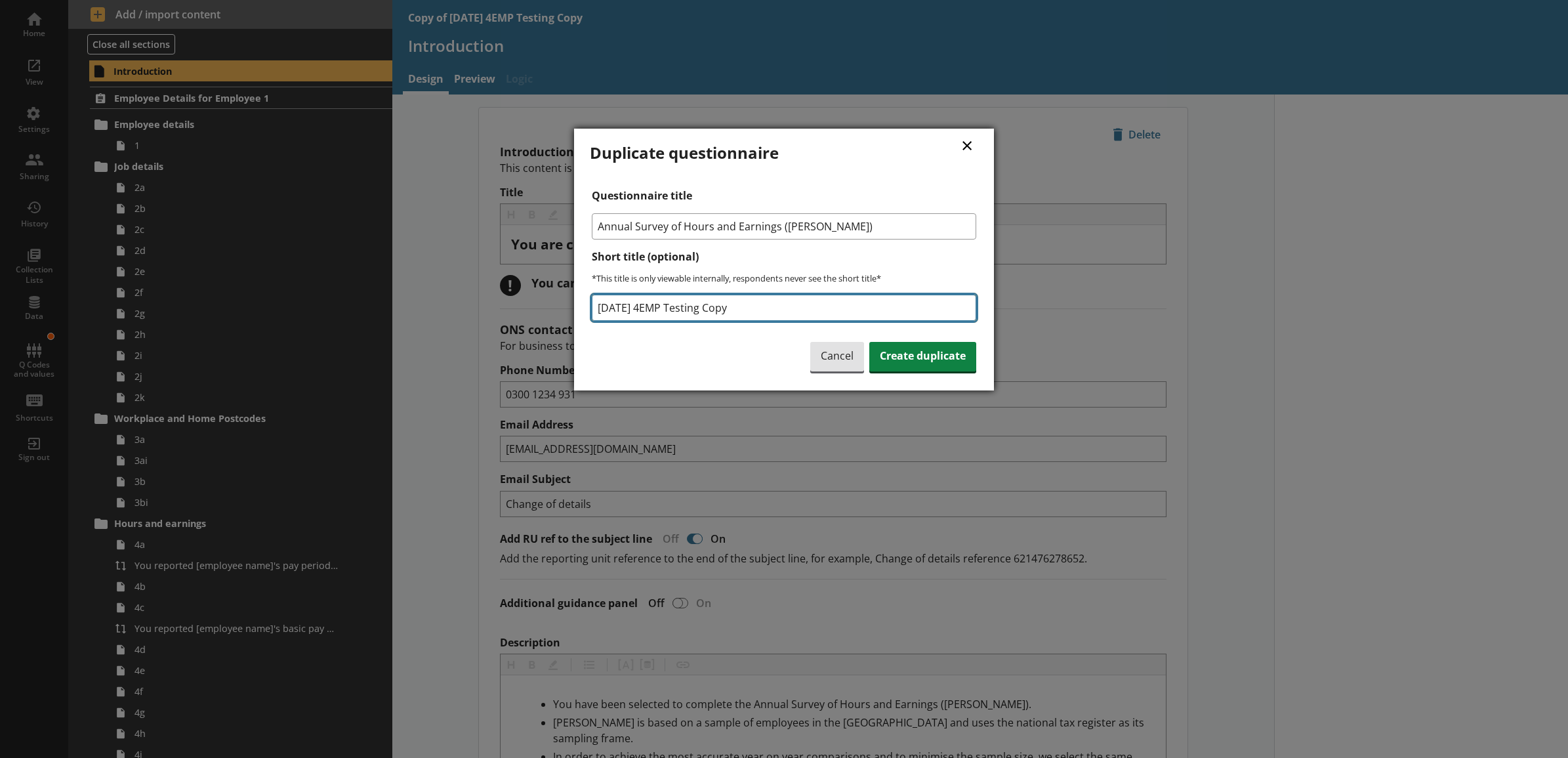
click at [605, 312] on input "[DATE] 4EMP Testing Copy" at bounding box center [784, 307] width 385 height 26
drag, startPoint x: 739, startPoint y: 309, endPoint x: 773, endPoint y: 309, distance: 34.0
click at [755, 306] on input "[DATE] 4EMP Testing Copy" at bounding box center [784, 307] width 385 height 26
type input "[DATE] 4EMP Testing Copy"
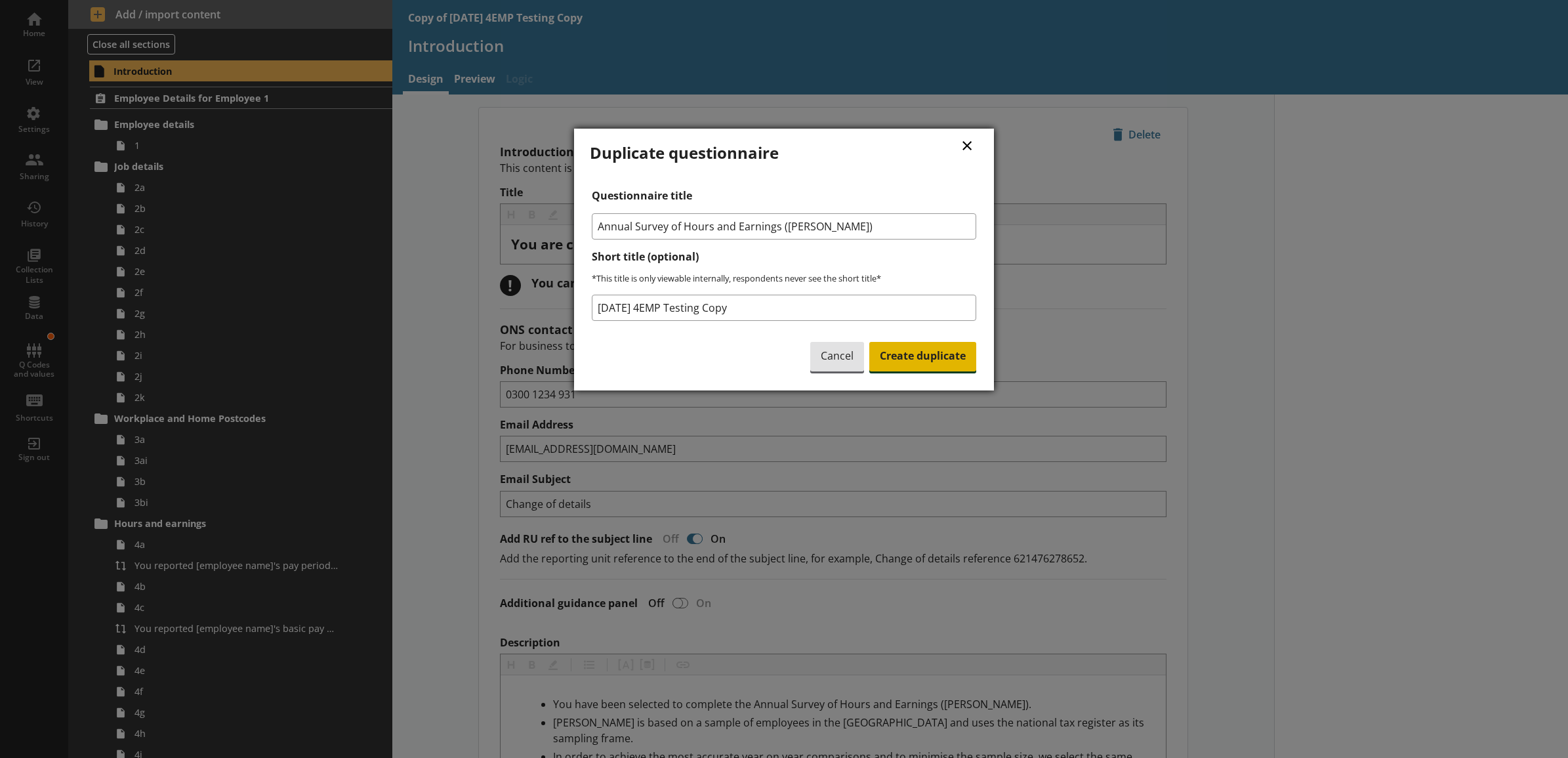
click at [937, 359] on span "Create duplicate" at bounding box center [923, 357] width 107 height 30
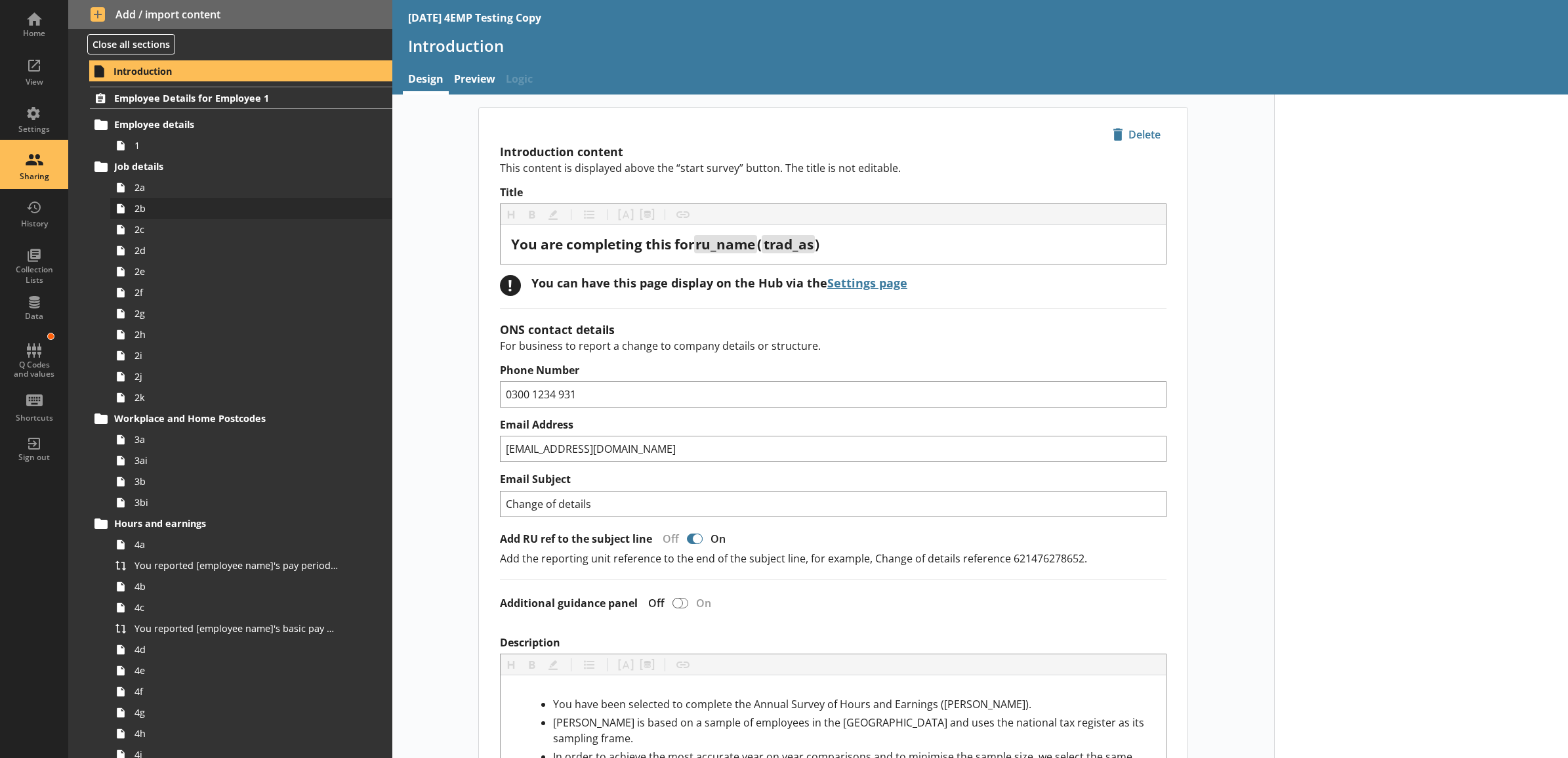
click at [42, 169] on div "Sharing" at bounding box center [33, 165] width 46 height 46
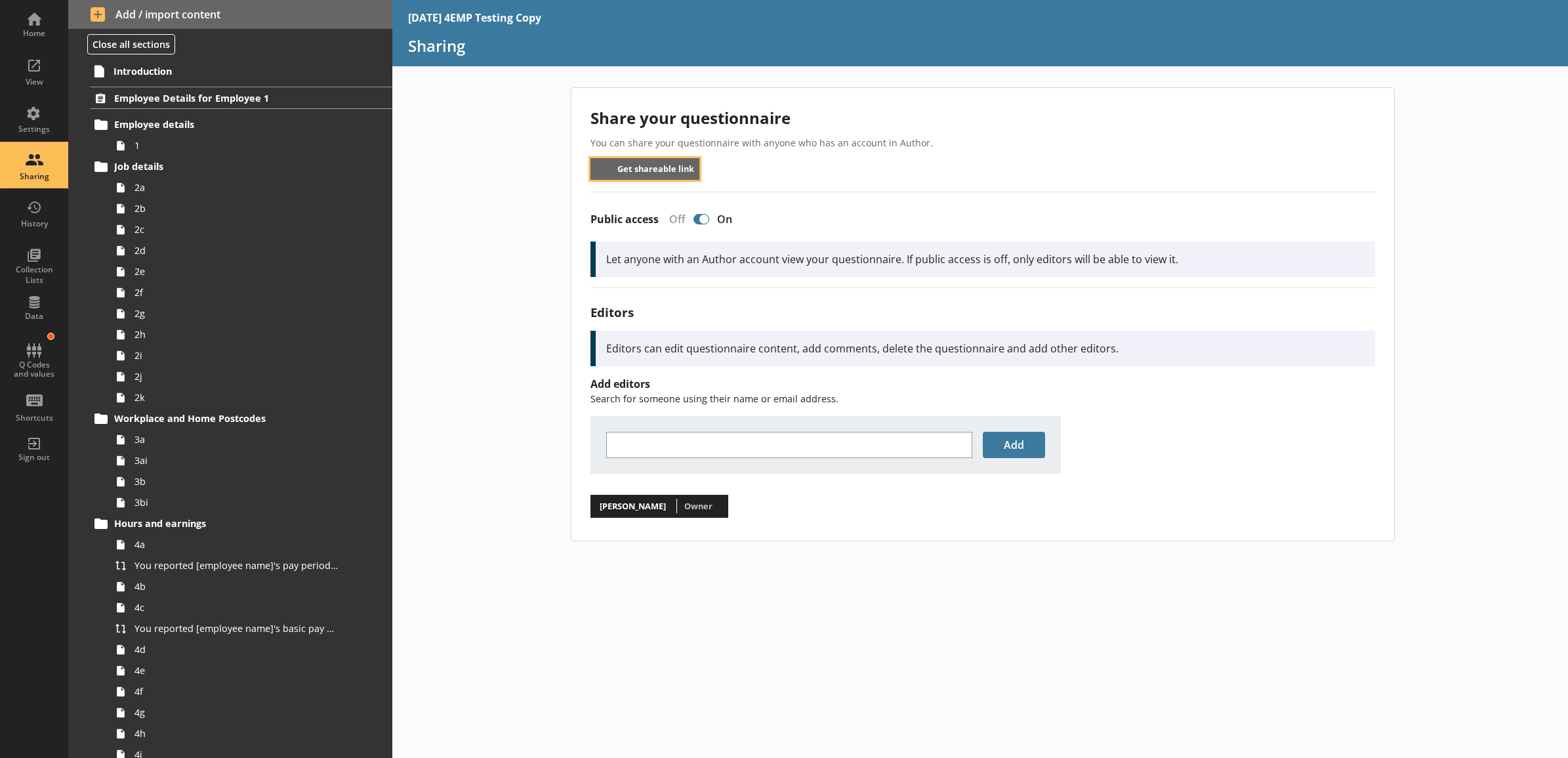
click at [665, 178] on button "Get shareable link" at bounding box center [645, 169] width 110 height 21
click at [466, 139] on div "Share your questionnaire You can share your questionnaire with anyone who has a…" at bounding box center [980, 423] width 1176 height 671
click at [34, 26] on div "Home" at bounding box center [33, 23] width 46 height 46
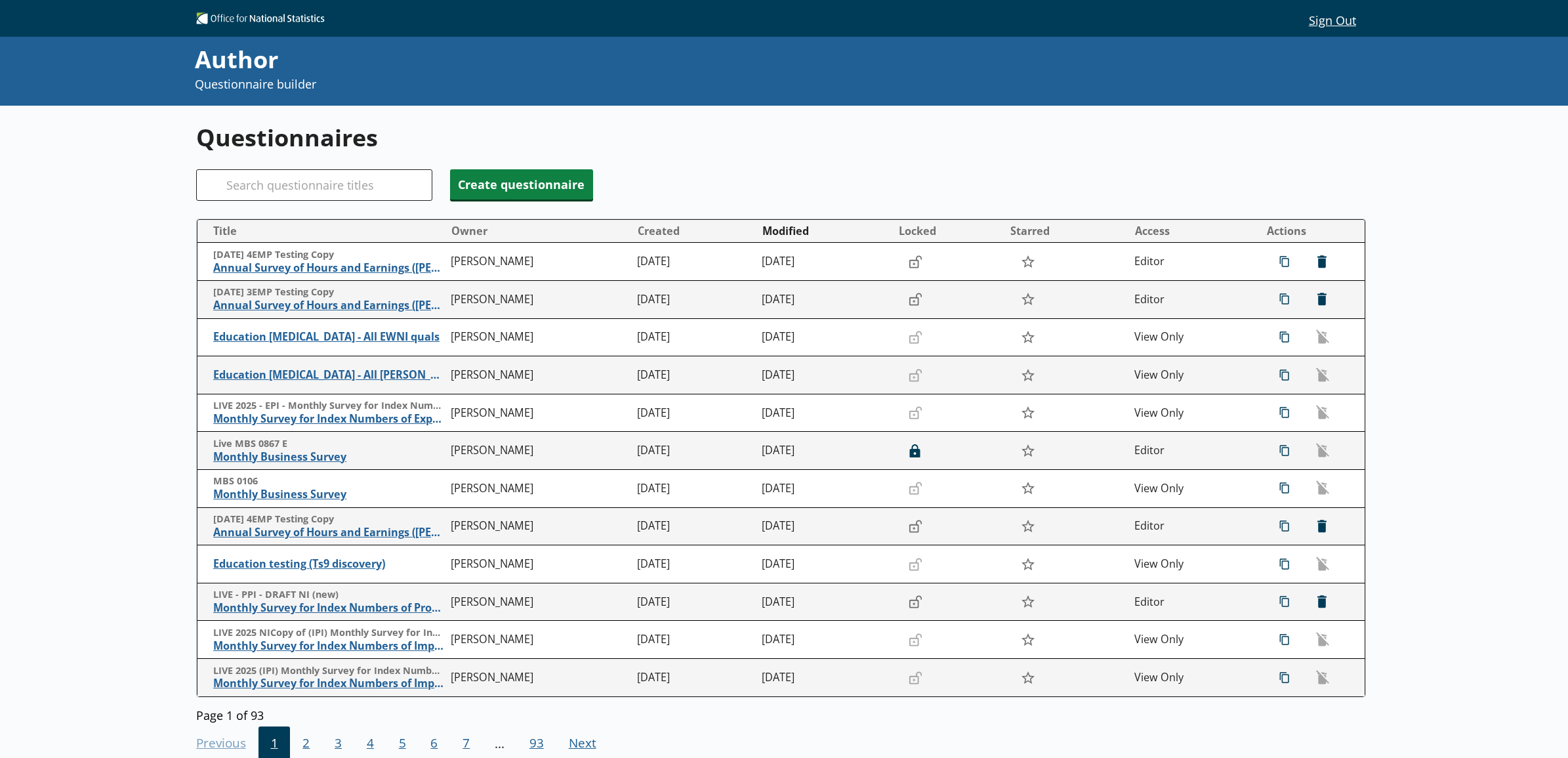
click at [276, 736] on span "1" at bounding box center [274, 744] width 32 height 35
click at [393, 305] on span "Annual Survey of Hours and Earnings ([PERSON_NAME])" at bounding box center [329, 305] width 231 height 14
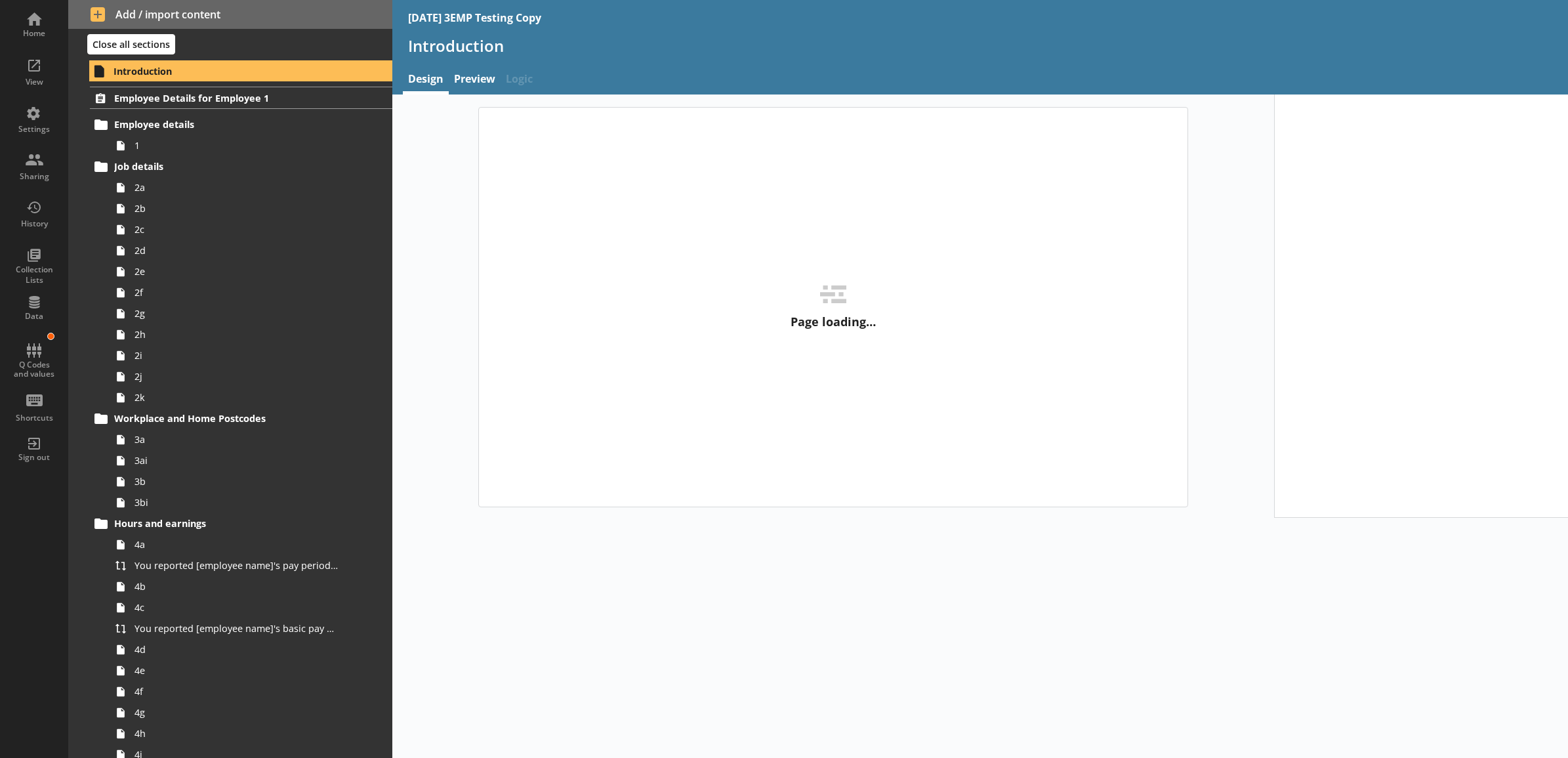
type textarea "x"
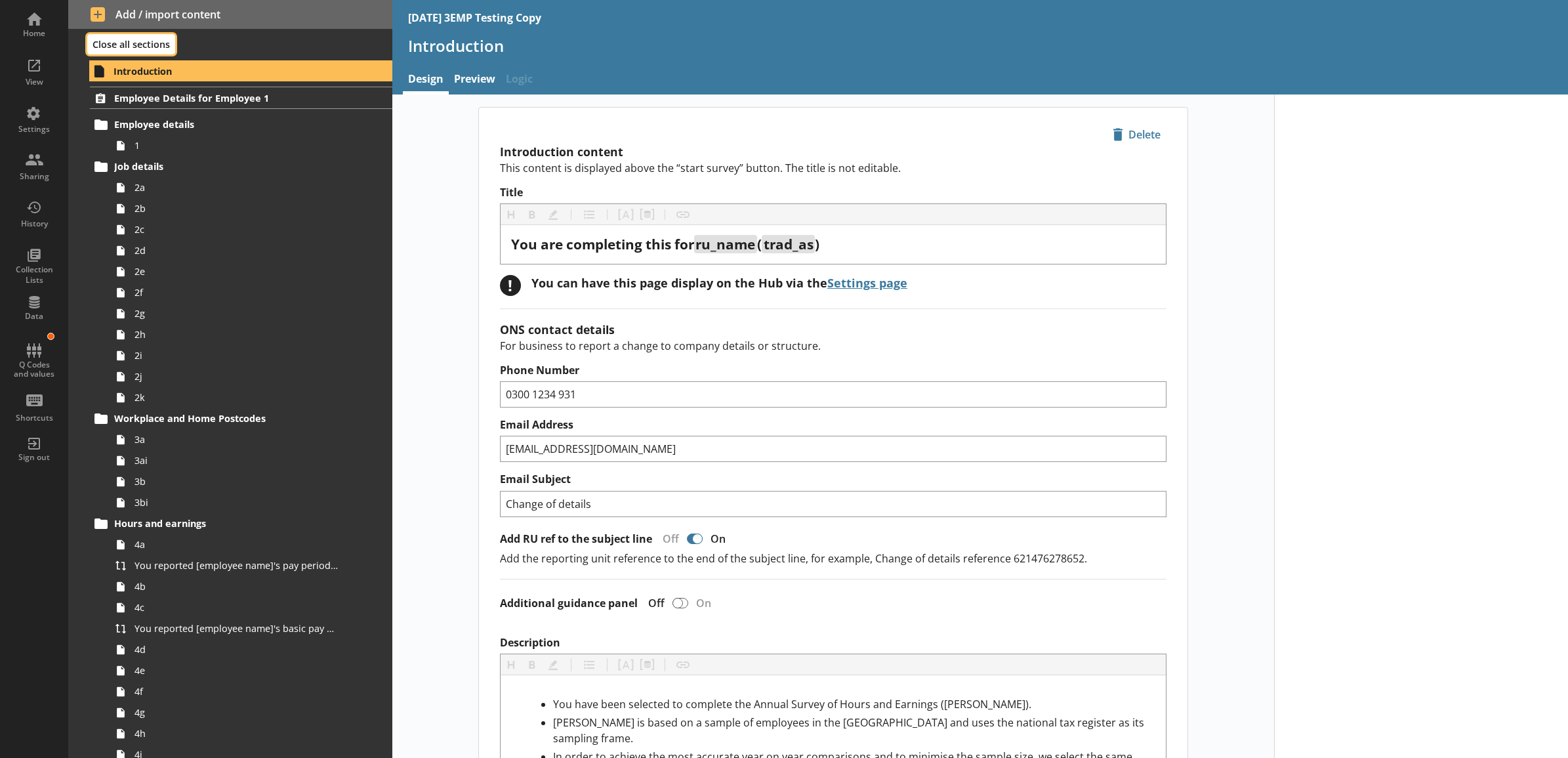
click at [157, 48] on button "Close all sections" at bounding box center [131, 44] width 88 height 20
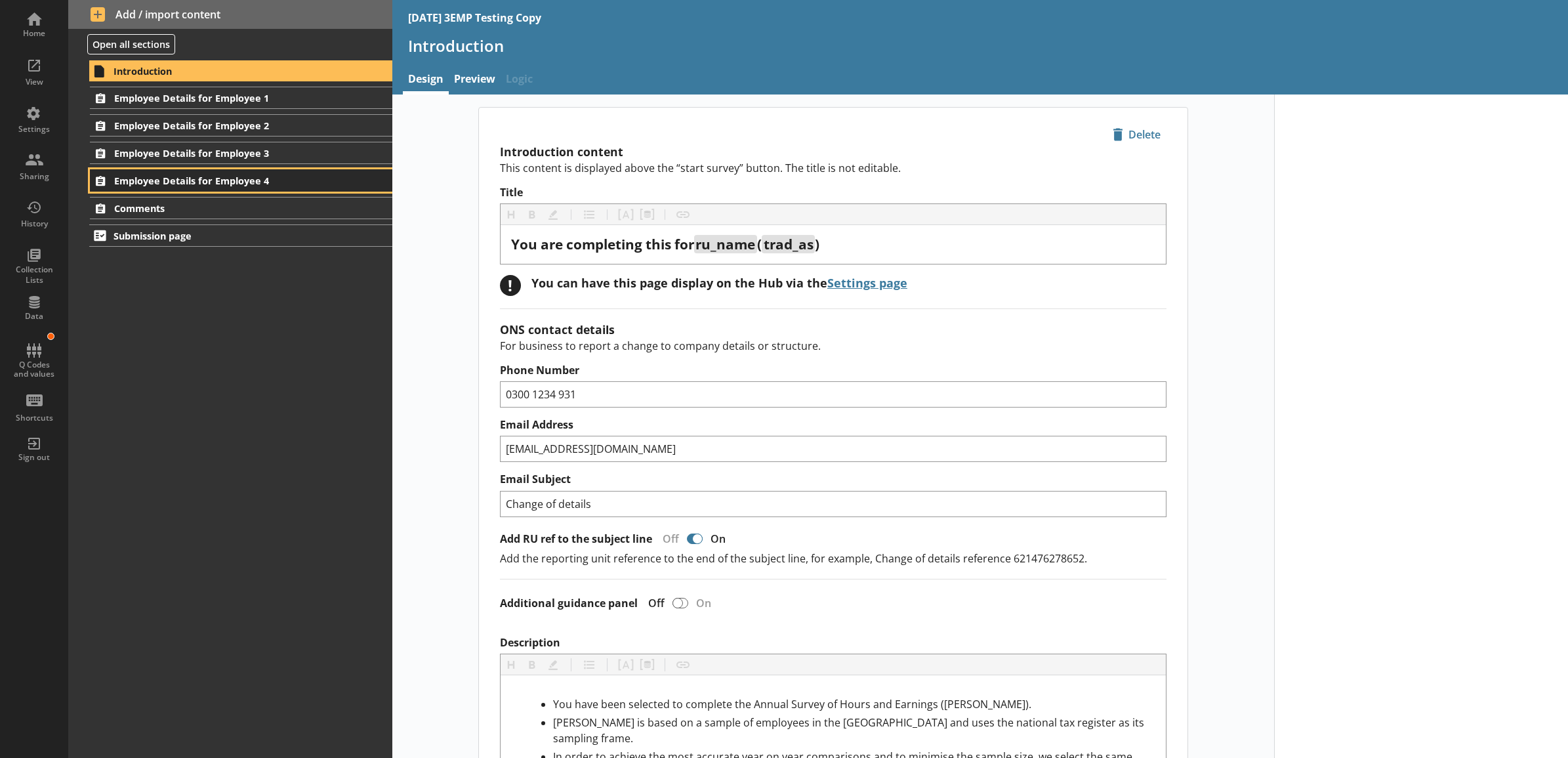
click at [242, 181] on span "Employee Details for Employee 4" at bounding box center [224, 181] width 220 height 13
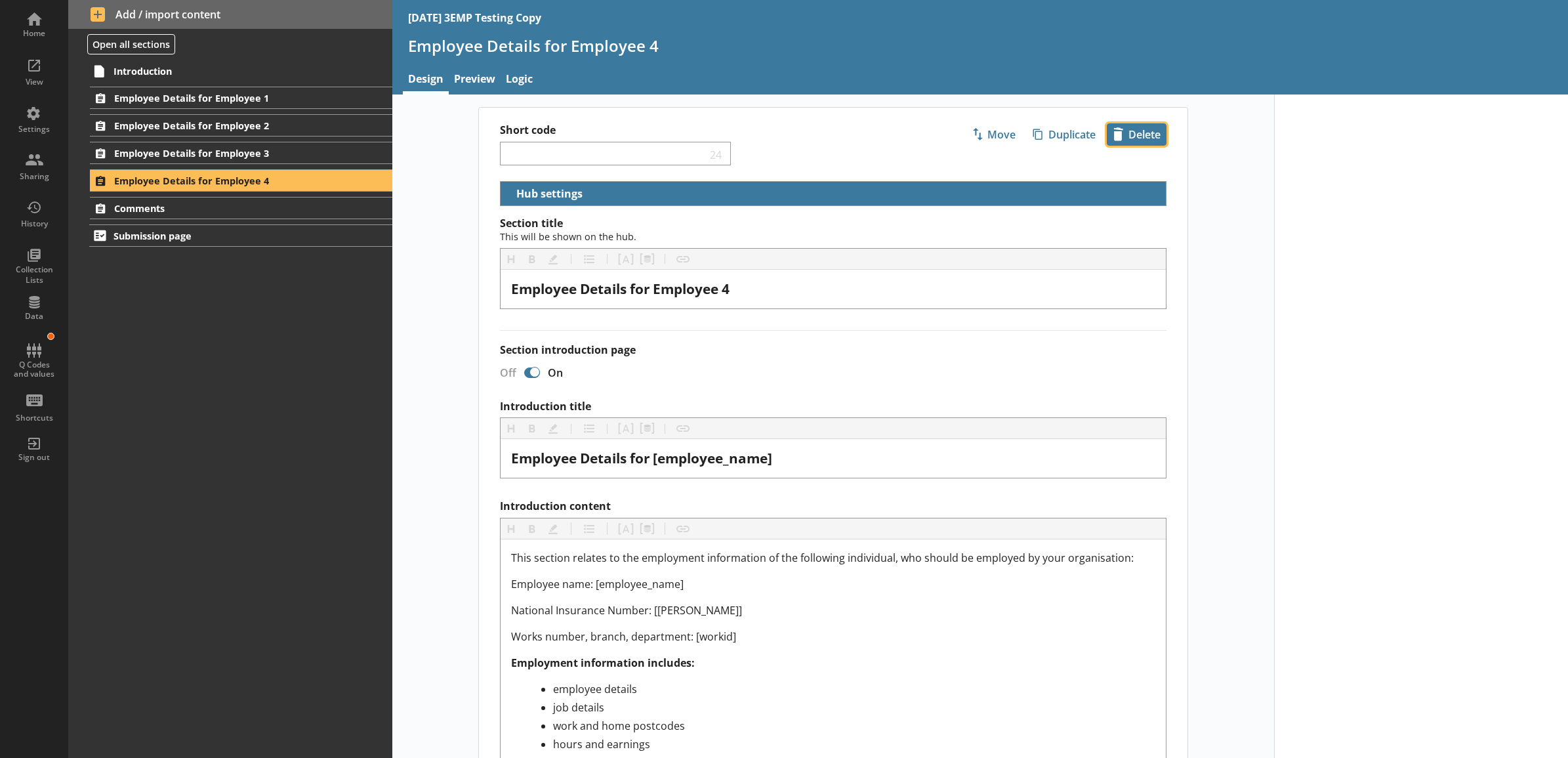
click at [1149, 140] on span "icon-delete Created with Sketch. [GEOGRAPHIC_DATA]" at bounding box center [1137, 135] width 58 height 21
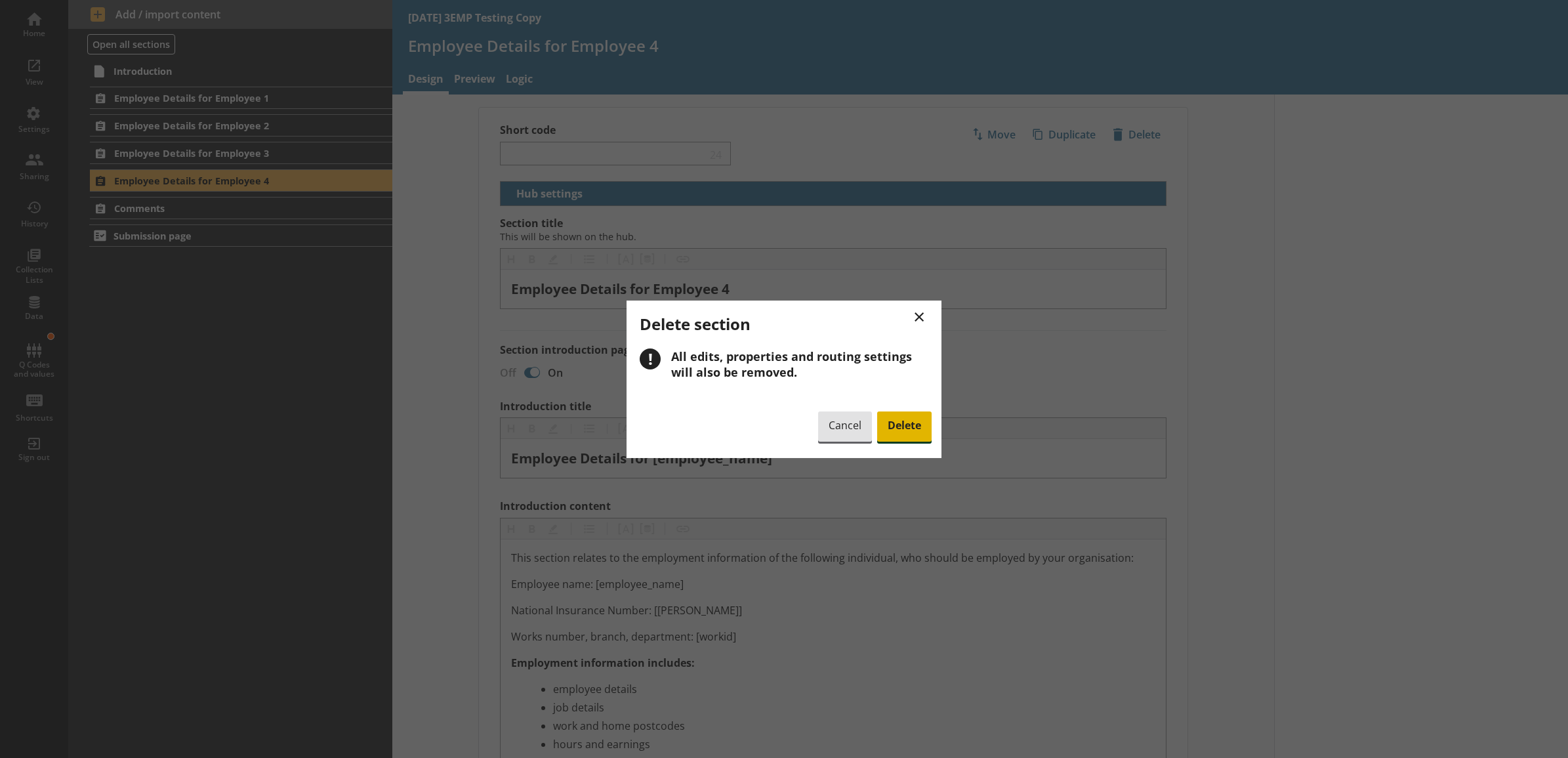
click at [897, 425] on span "Delete" at bounding box center [904, 426] width 54 height 30
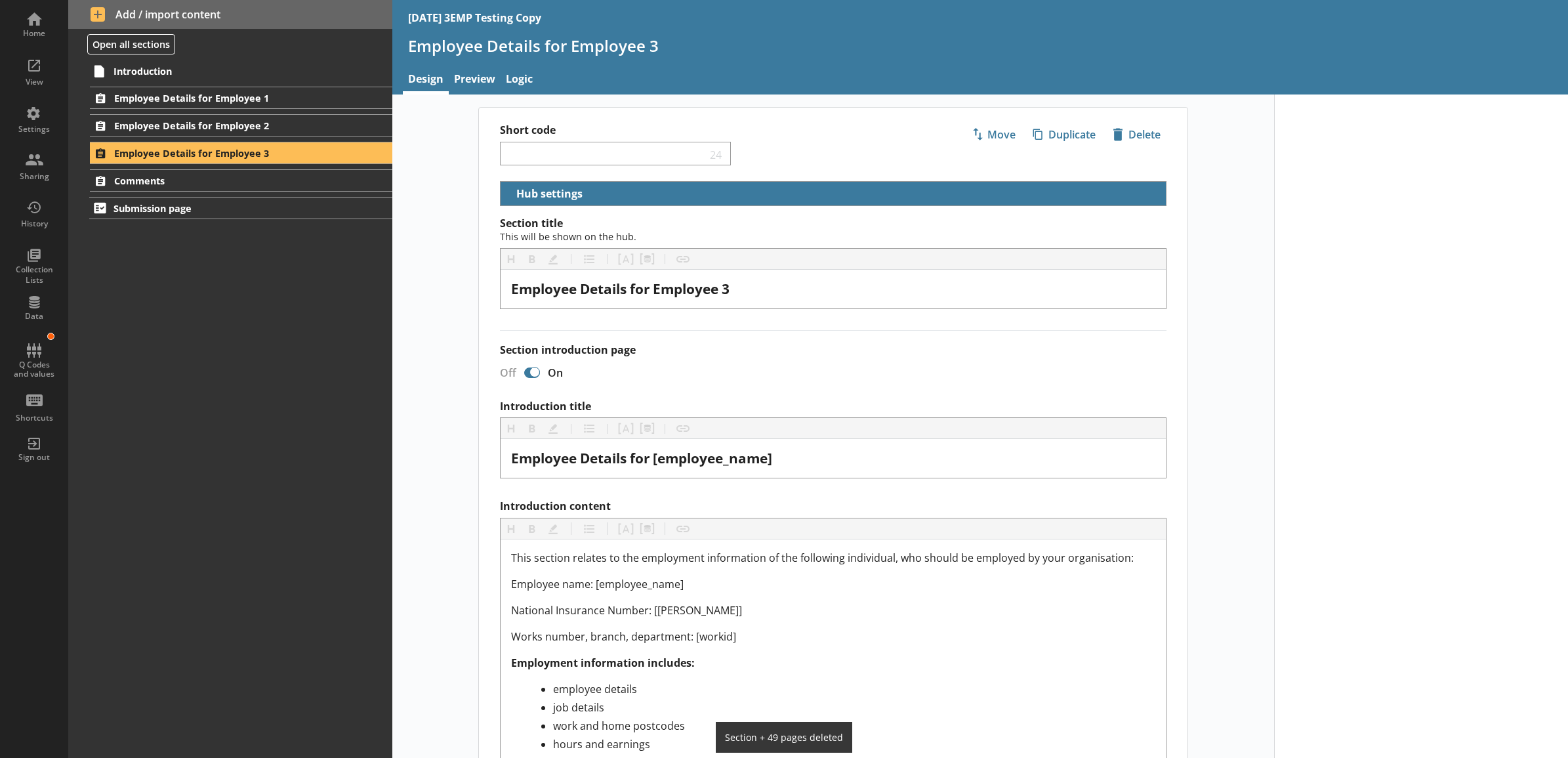
click at [426, 272] on div "Short code 24 Move icon-copy Duplicate icon-delete Created with Sketch. Delete …" at bounding box center [834, 697] width 882 height 1180
click at [476, 78] on link "Preview" at bounding box center [474, 80] width 51 height 28
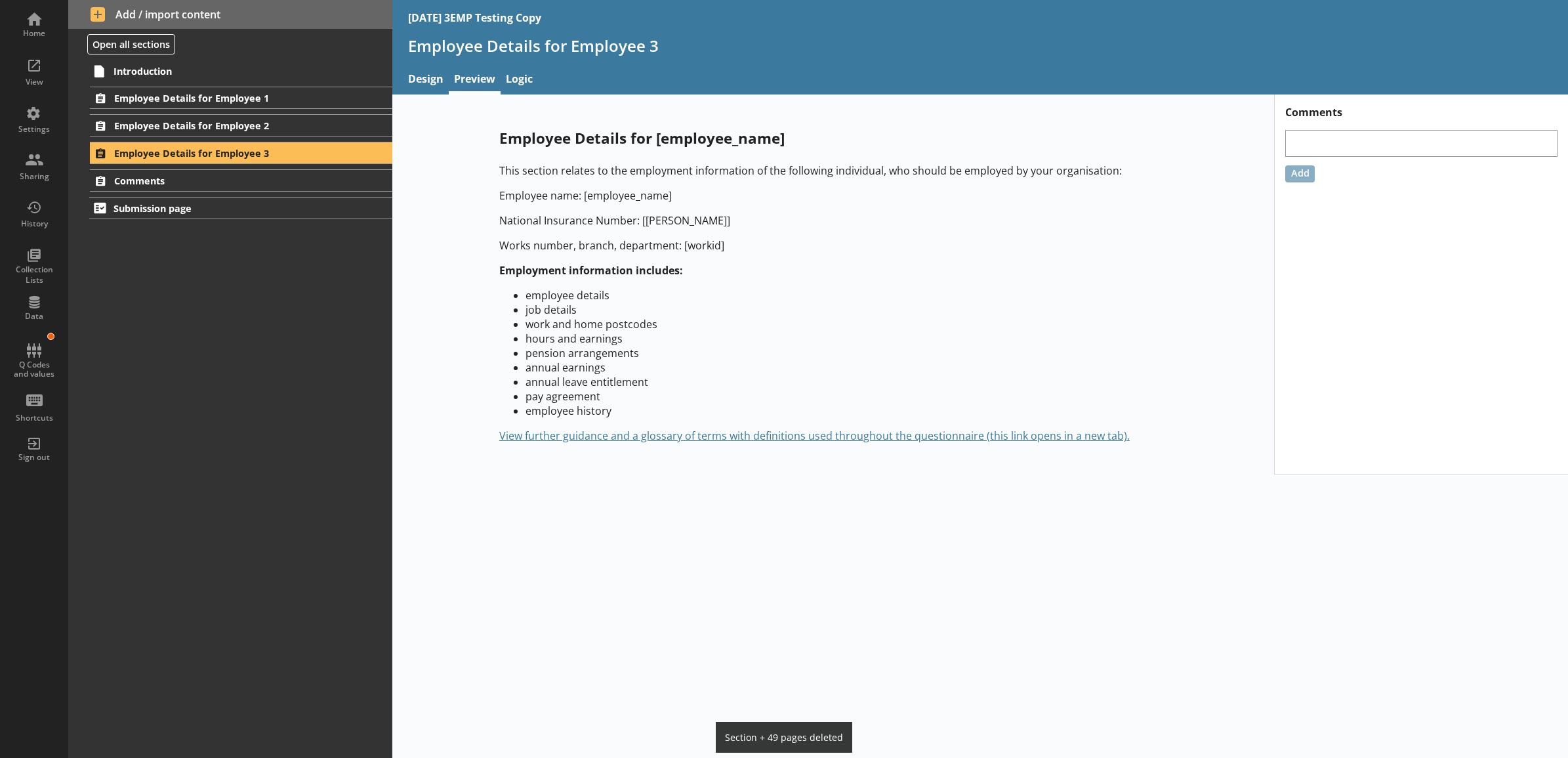
click at [441, 188] on div "Employee Details for [employee_name] This section relates to the employment inf…" at bounding box center [834, 285] width 882 height 357
